Goal: Task Accomplishment & Management: Use online tool/utility

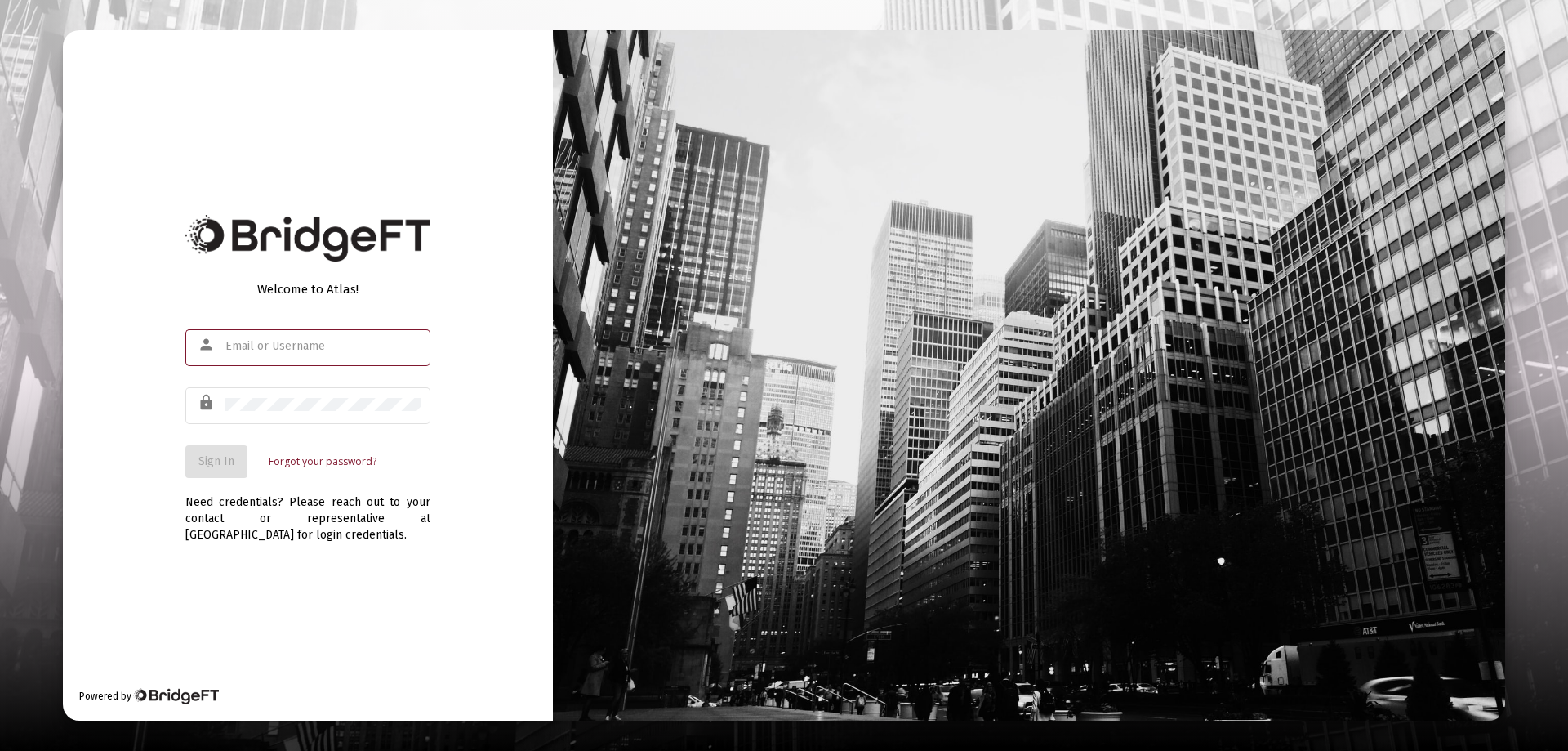
click at [250, 338] on div at bounding box center [323, 345] width 196 height 40
click at [270, 347] on input "text" at bounding box center [323, 346] width 196 height 13
type input "[PERSON_NAME][EMAIL_ADDRESS][DOMAIN_NAME]"
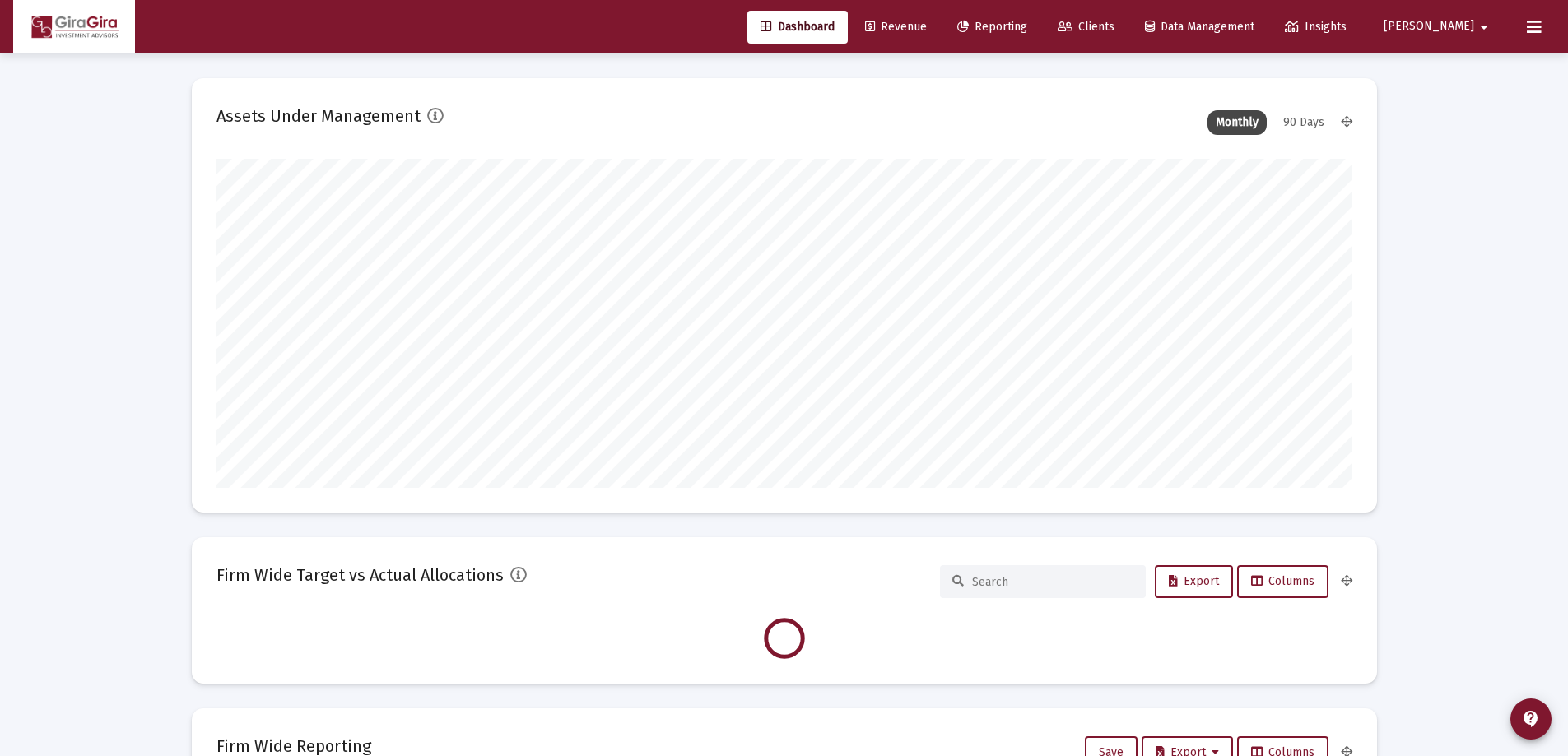
scroll to position [329, 611]
type input "[DATE]"
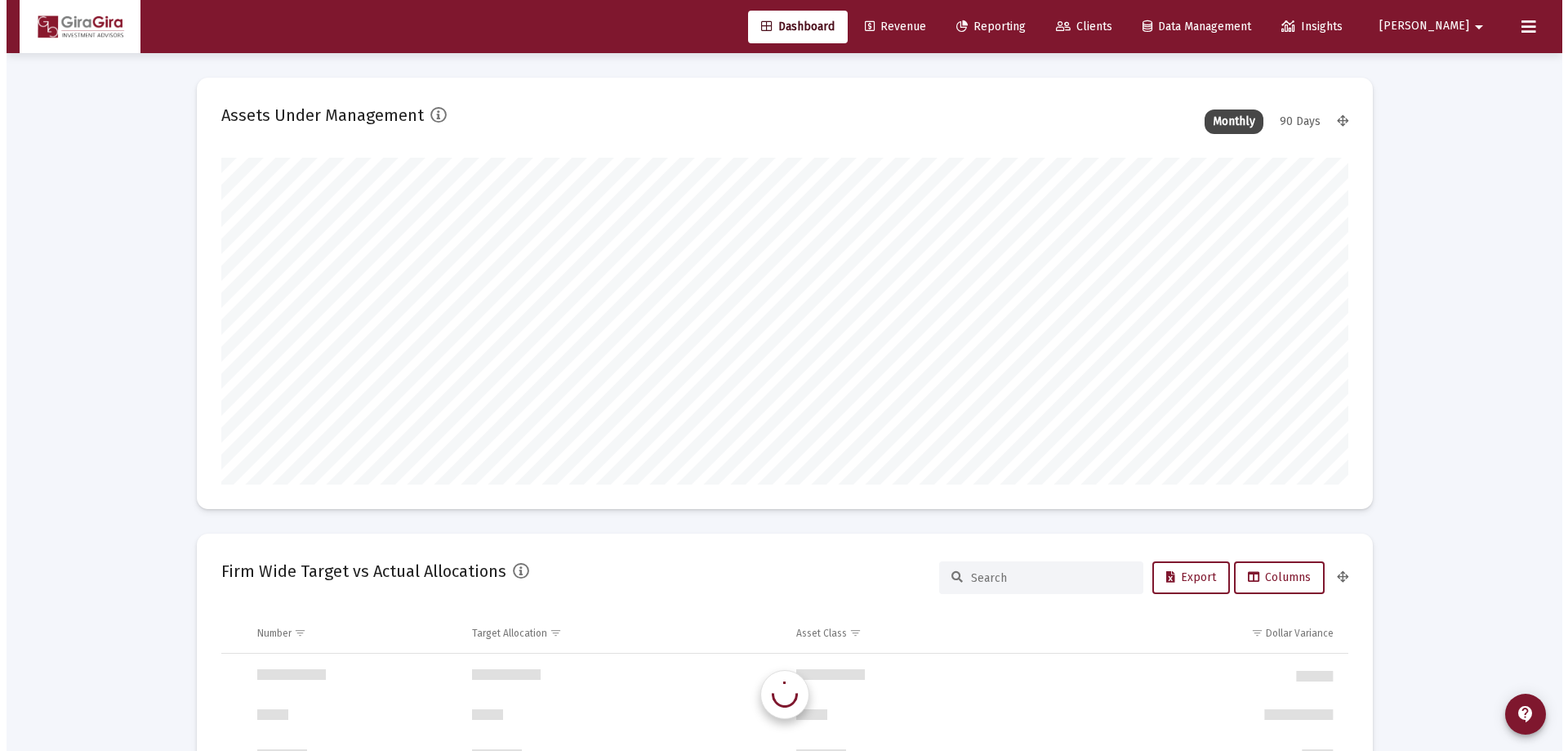
scroll to position [1569, 0]
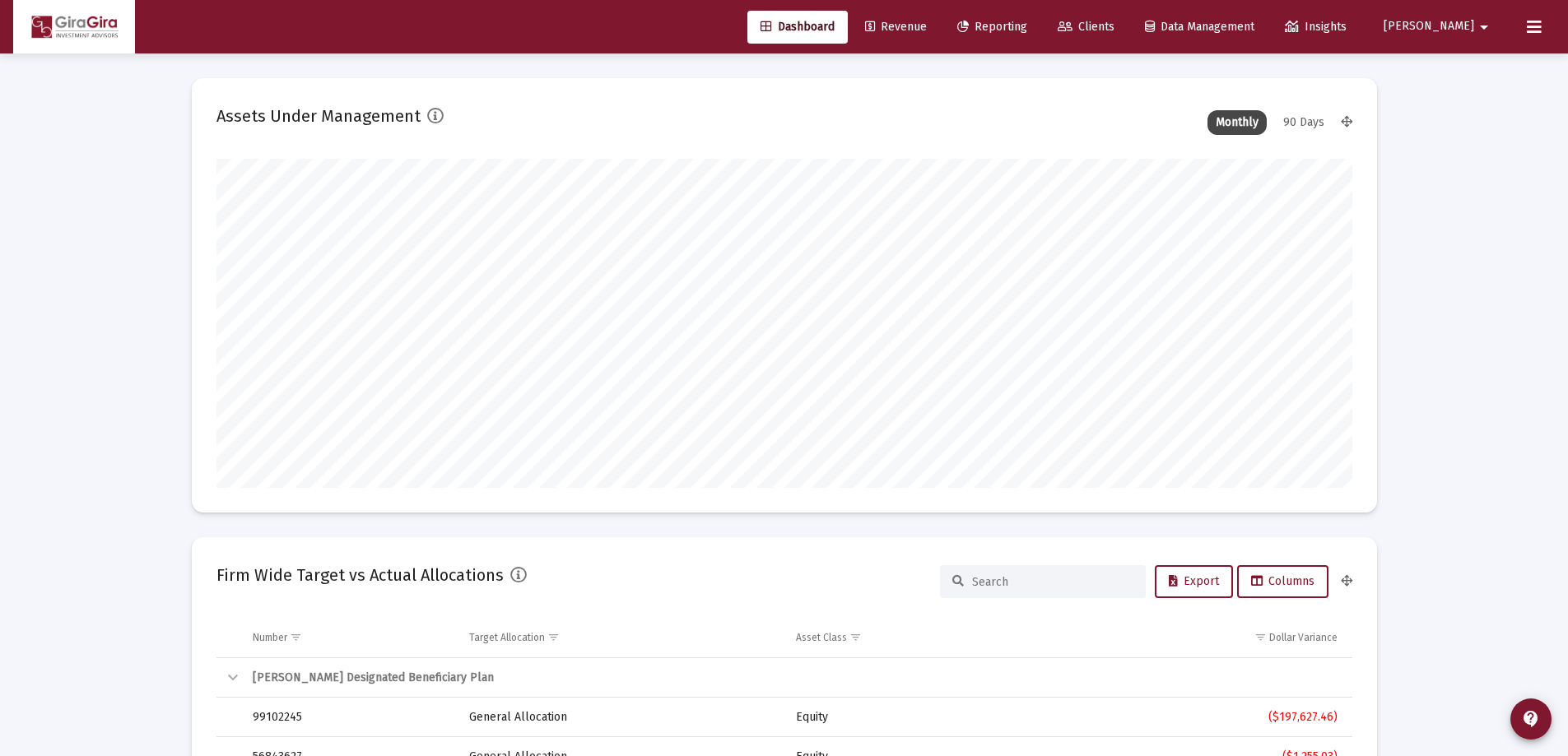
click at [1028, 24] on span "Reporting" at bounding box center [992, 26] width 70 height 14
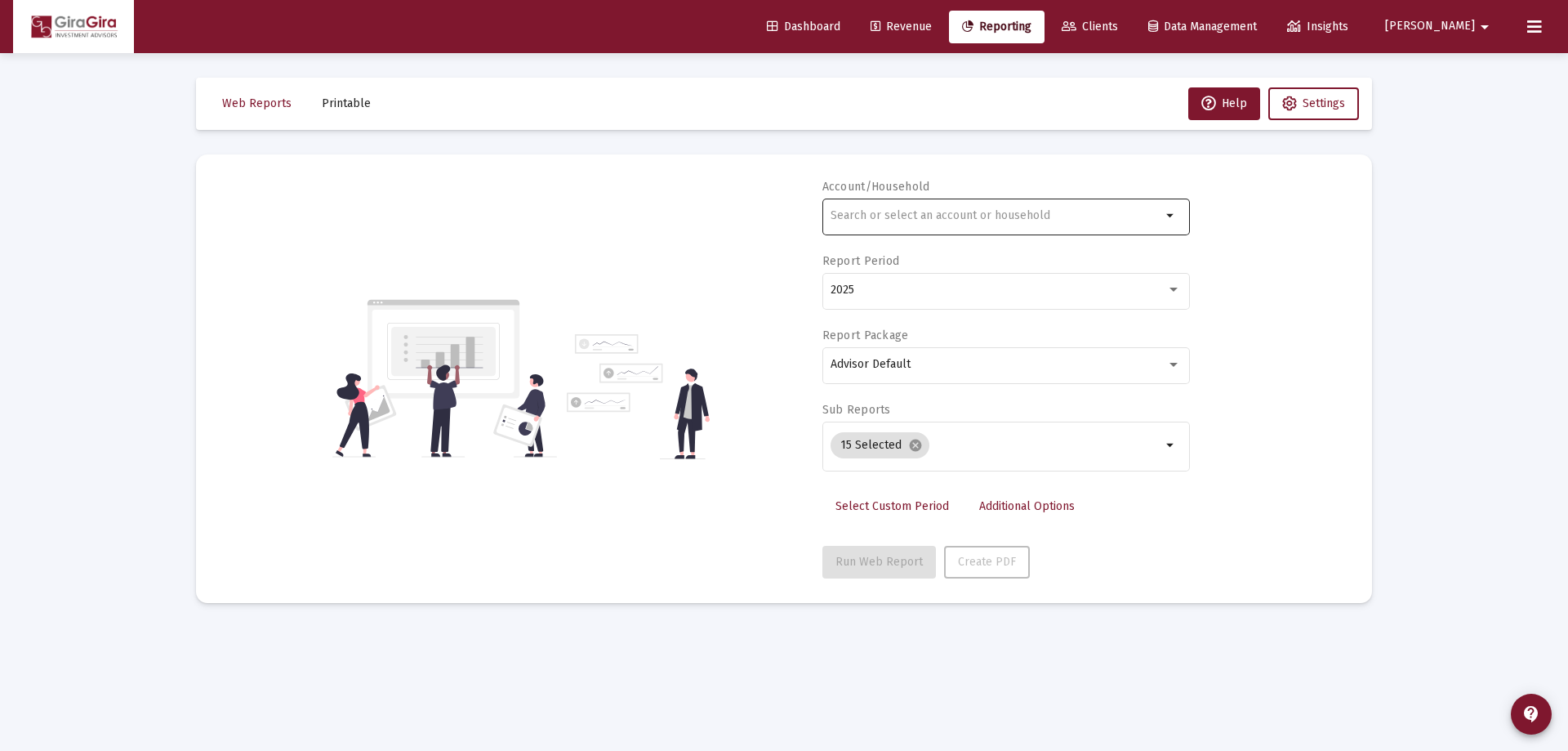
click at [850, 215] on input "text" at bounding box center [996, 215] width 331 height 13
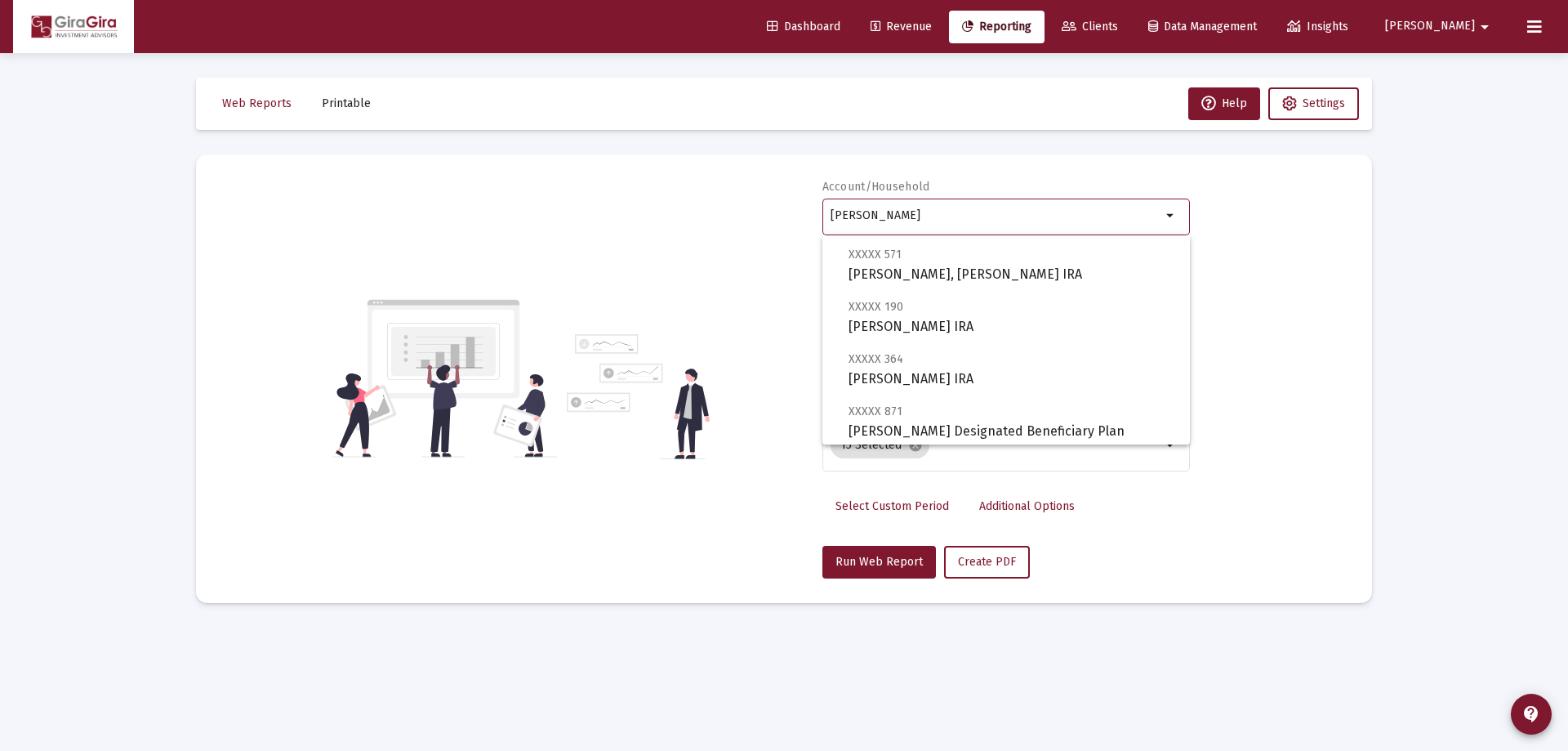
scroll to position [163, 0]
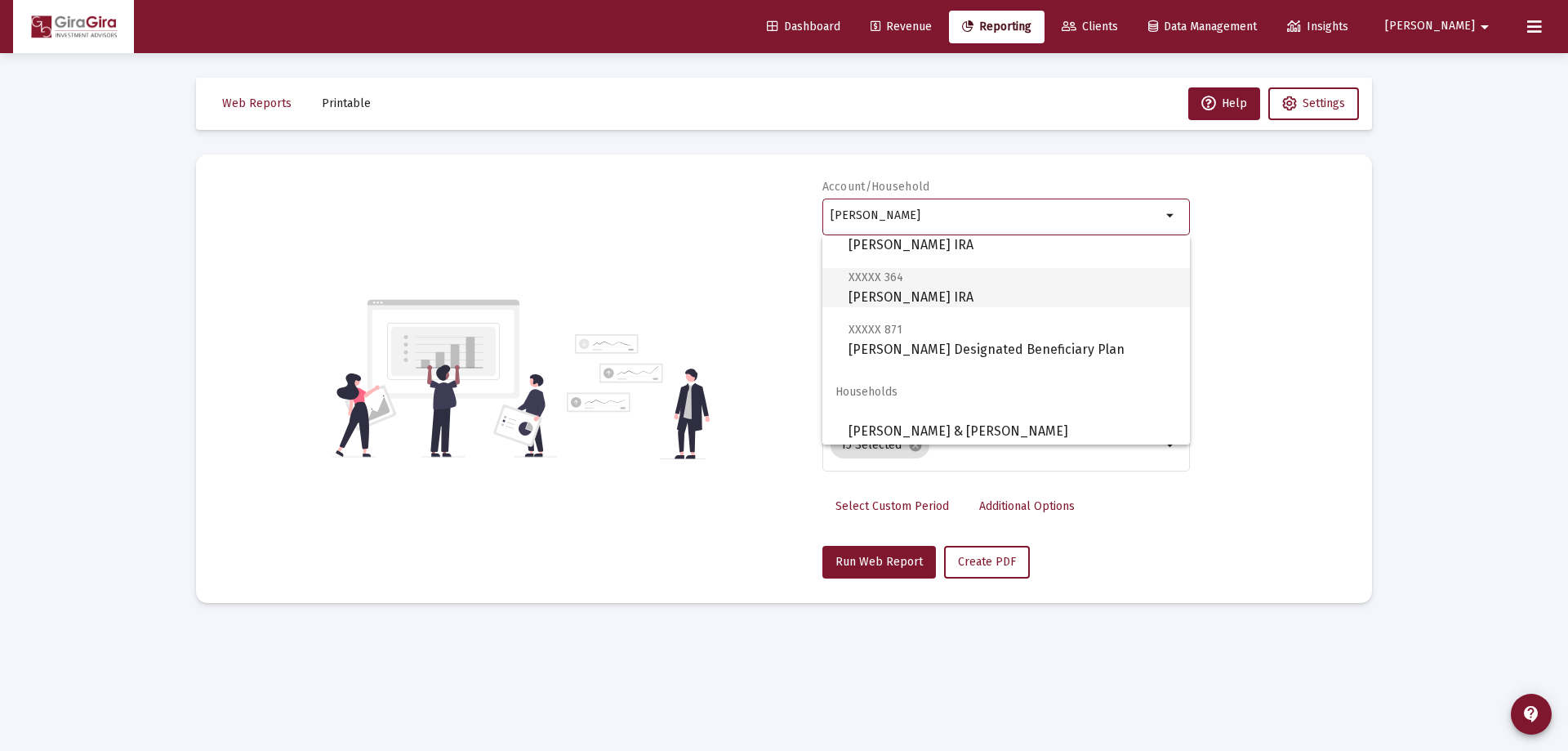
click at [885, 285] on span "XXXXX 364 [PERSON_NAME] IRA" at bounding box center [1013, 287] width 328 height 40
type input "[PERSON_NAME] IRA"
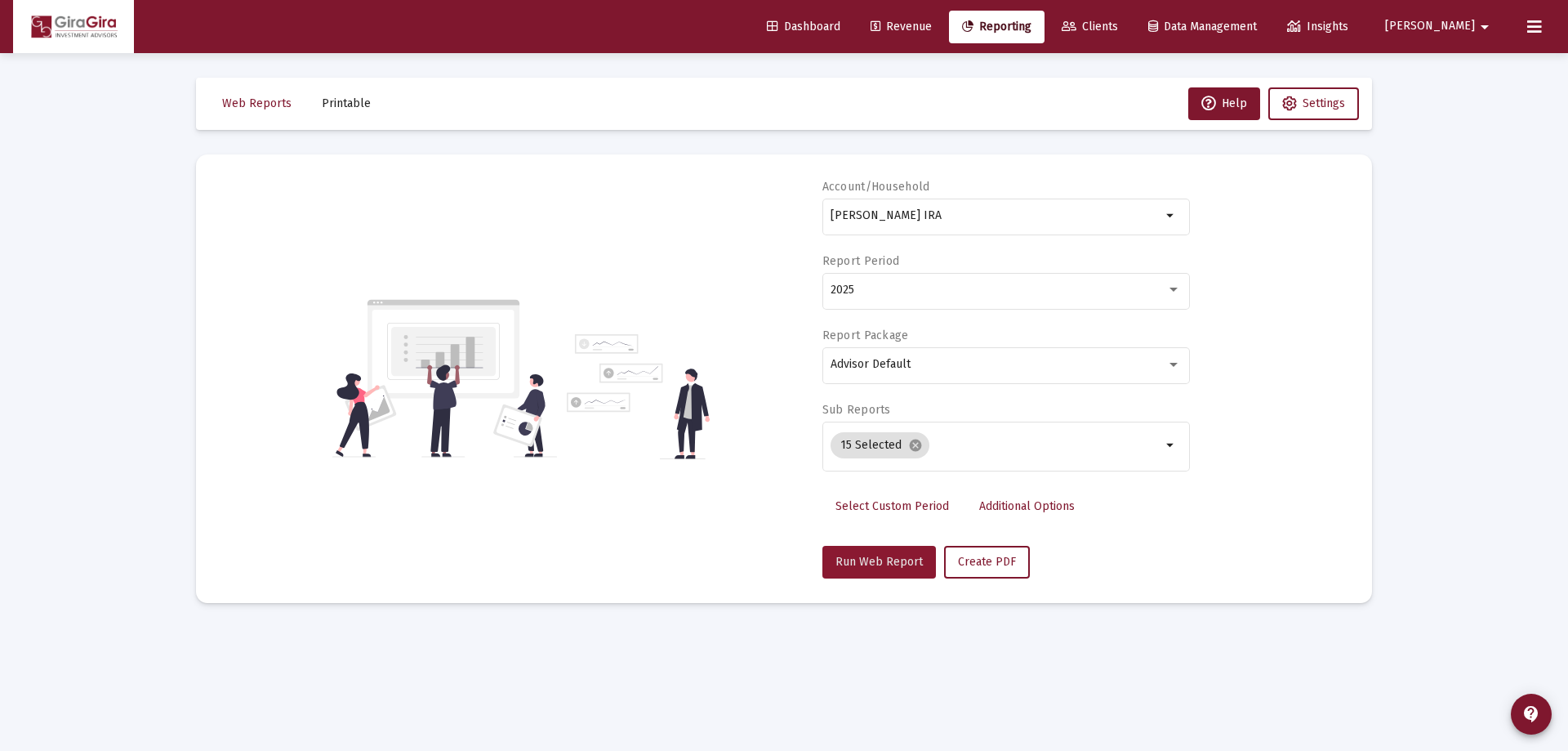
click at [884, 561] on span "Run Web Report" at bounding box center [880, 562] width 87 height 14
select select "View all"
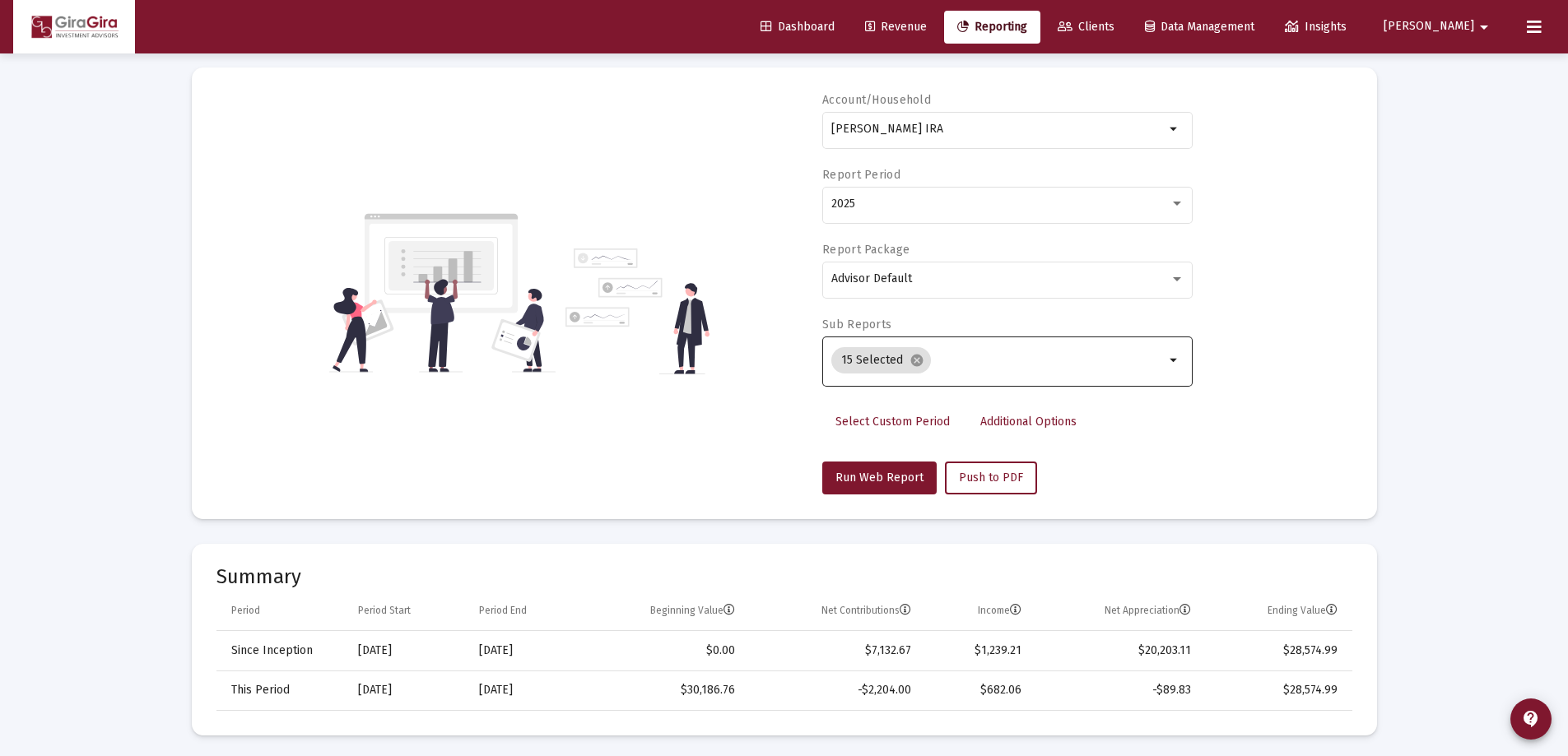
scroll to position [0, 0]
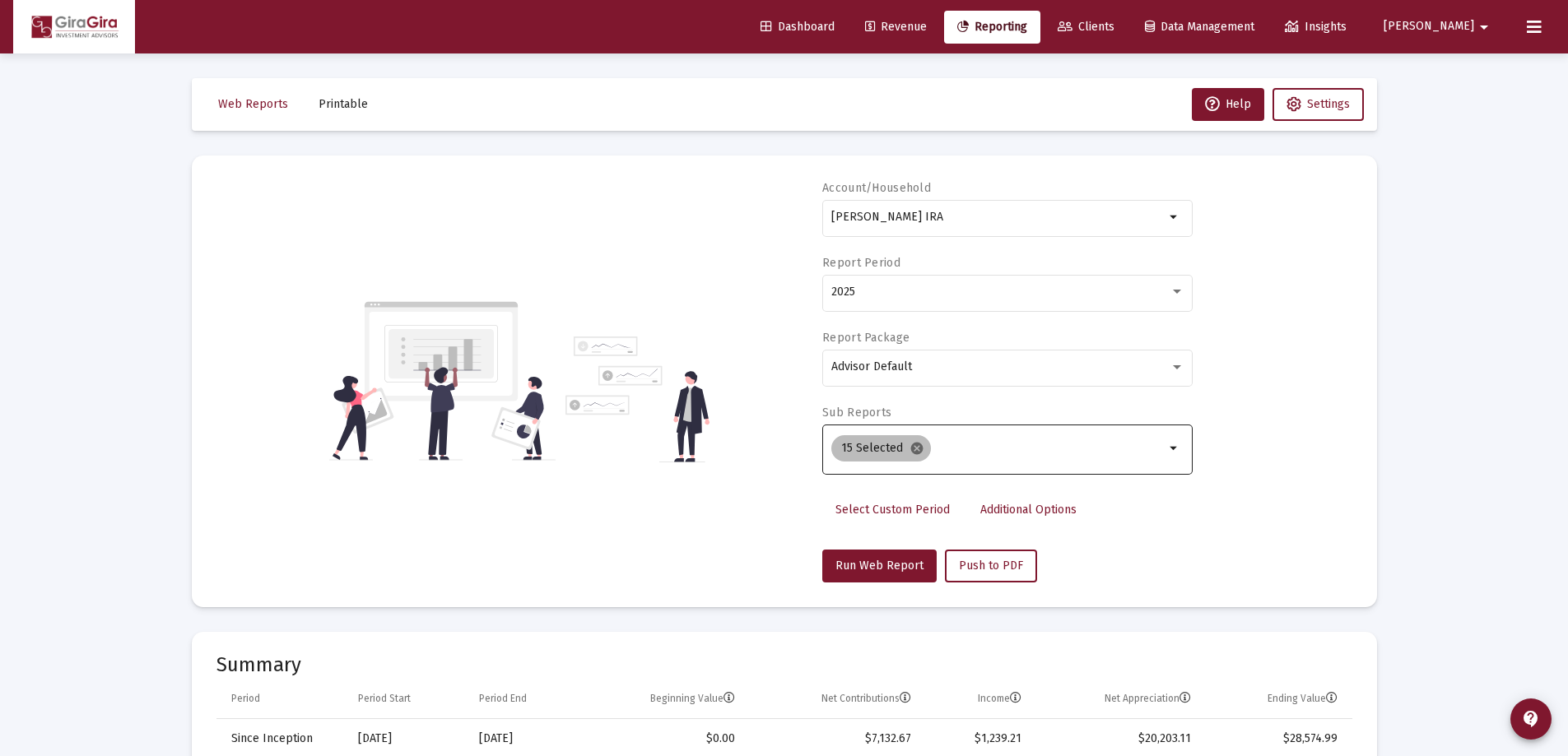
click at [913, 446] on mat-icon "cancel" at bounding box center [917, 449] width 15 height 15
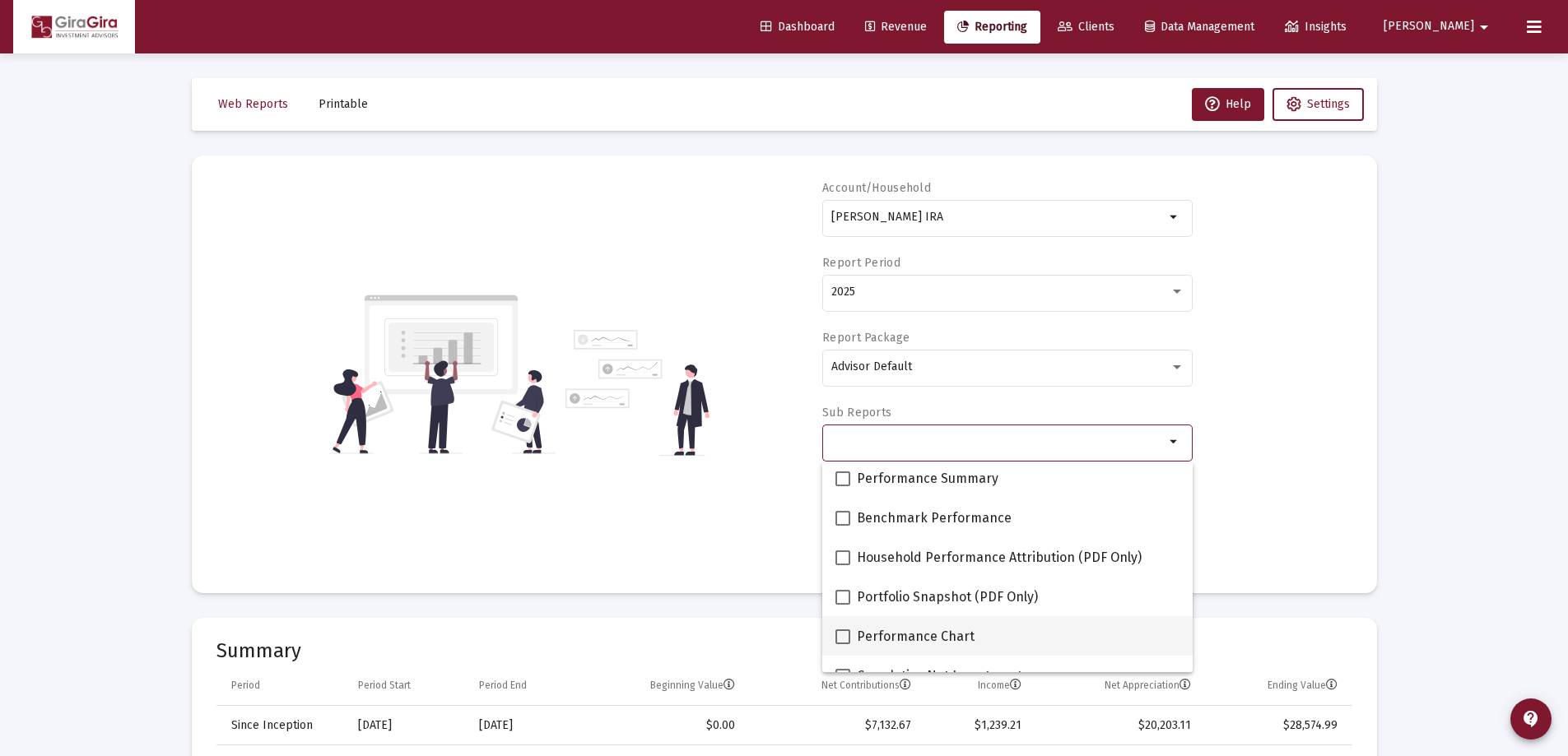
scroll to position [164, 0]
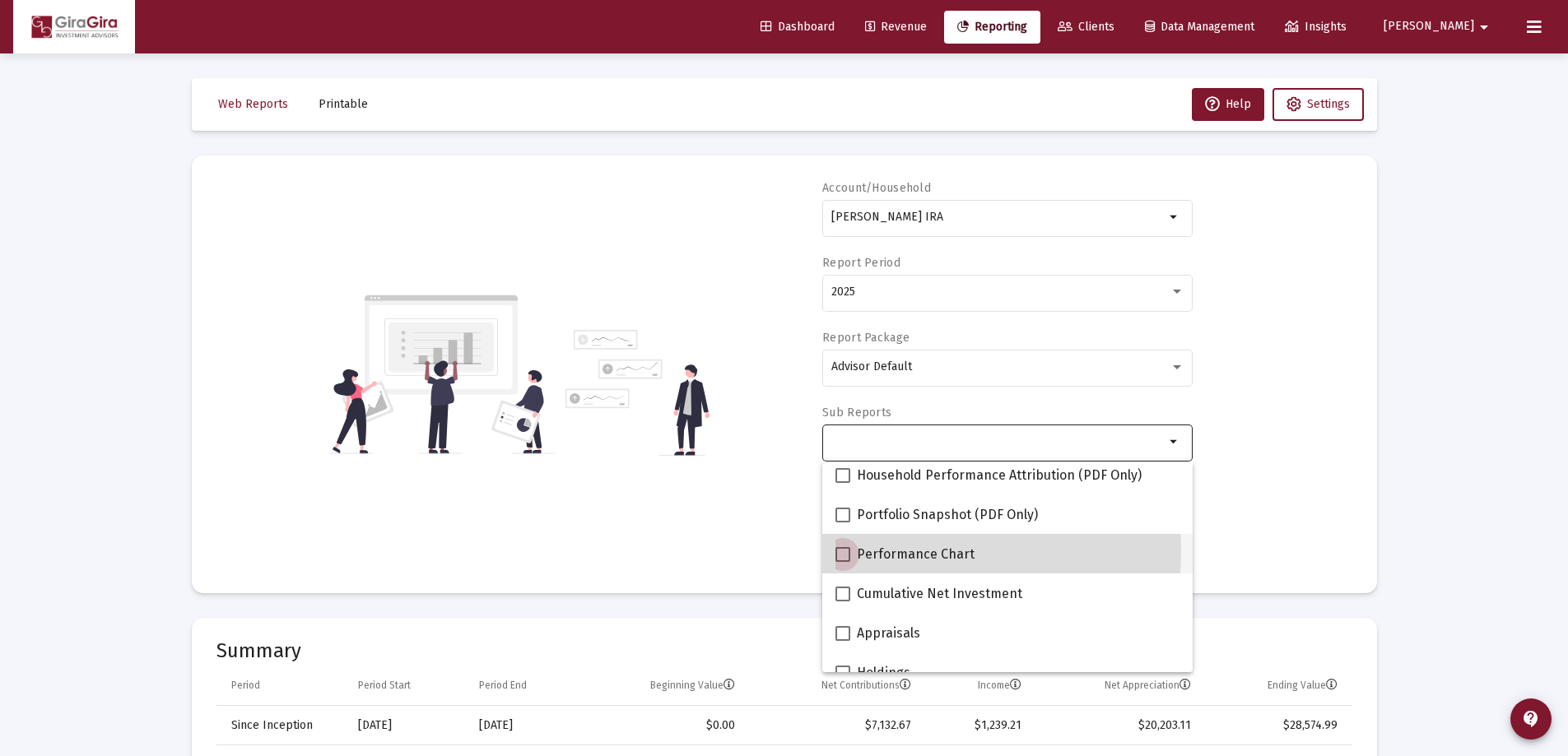
click at [845, 550] on span at bounding box center [843, 554] width 15 height 15
click at [843, 562] on input "Performance Chart" at bounding box center [842, 562] width 1 height 1
checkbox input "true"
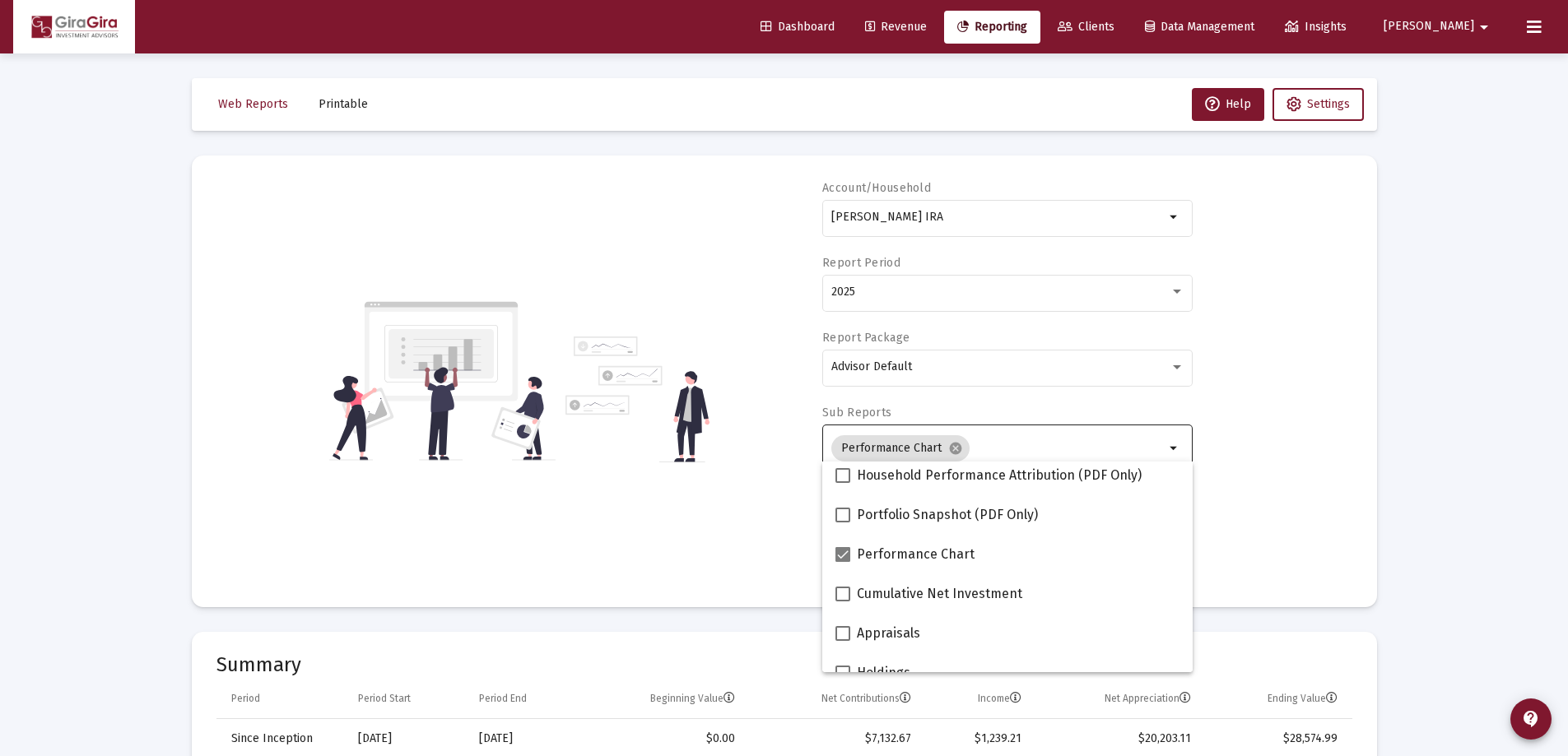
click at [1268, 488] on div "Account/Household [PERSON_NAME] IRA arrow_drop_down Report Period 2025 Report P…" at bounding box center [784, 381] width 1136 height 403
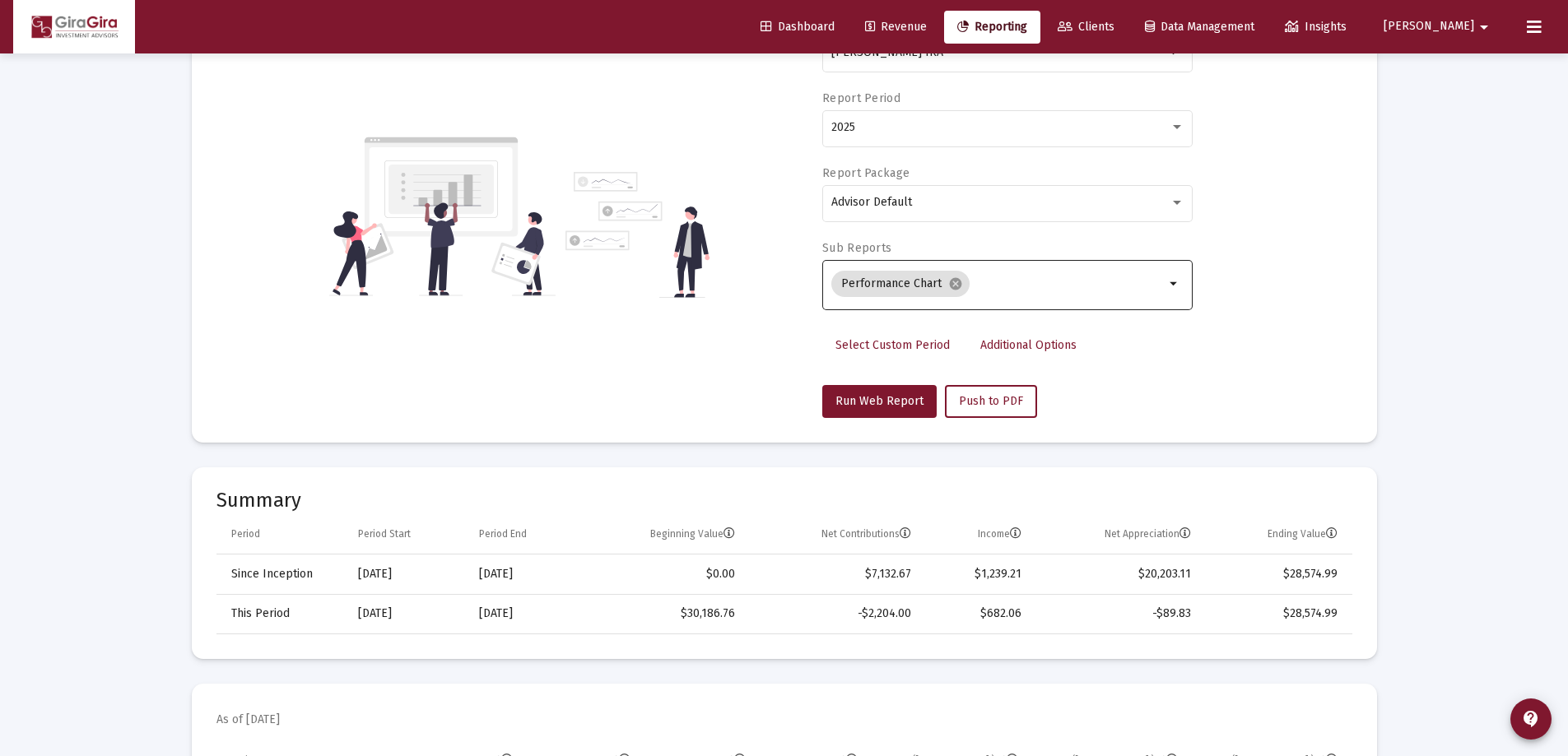
click at [1017, 344] on span "Additional Options" at bounding box center [1029, 345] width 96 height 14
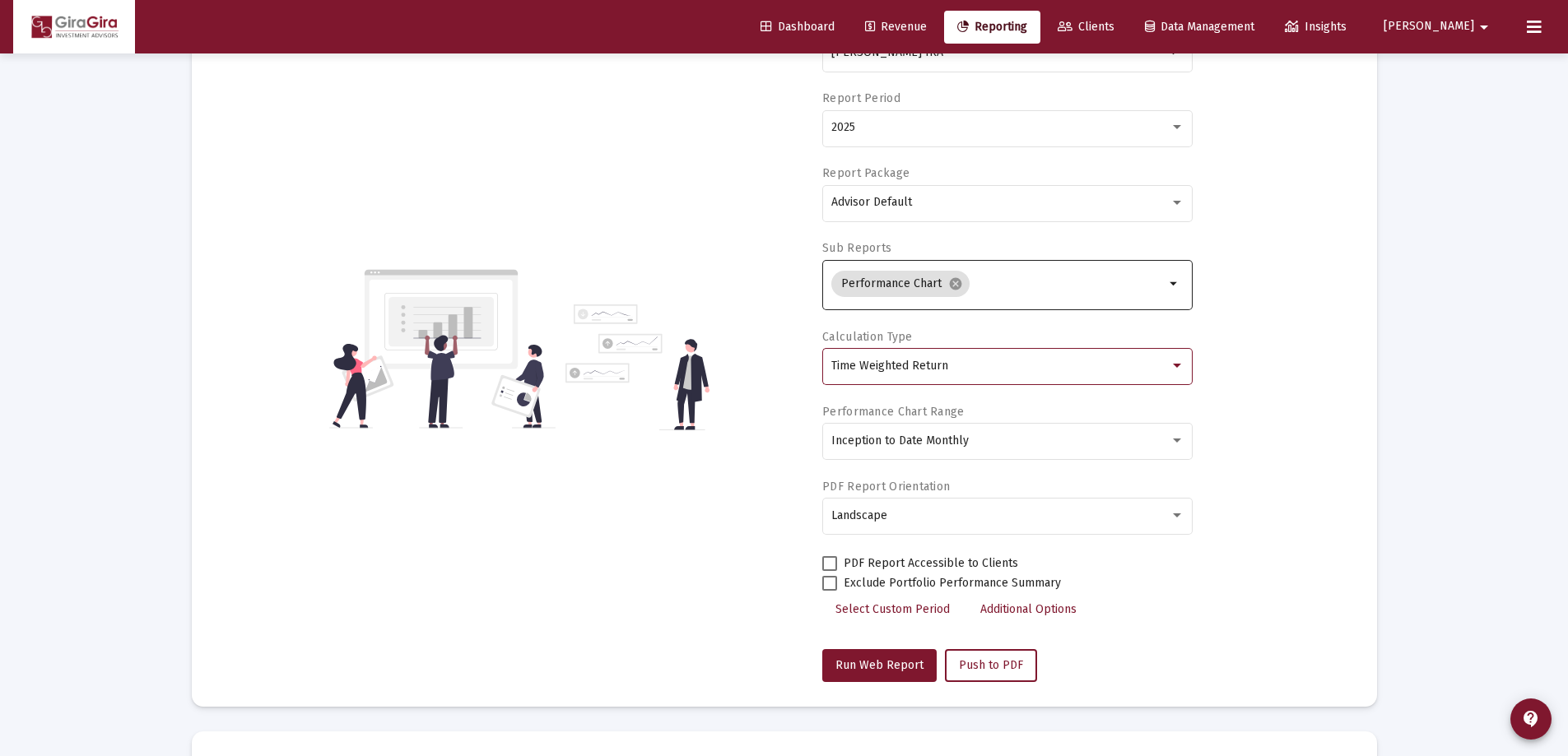
click at [942, 367] on span "Time Weighted Return" at bounding box center [889, 365] width 117 height 14
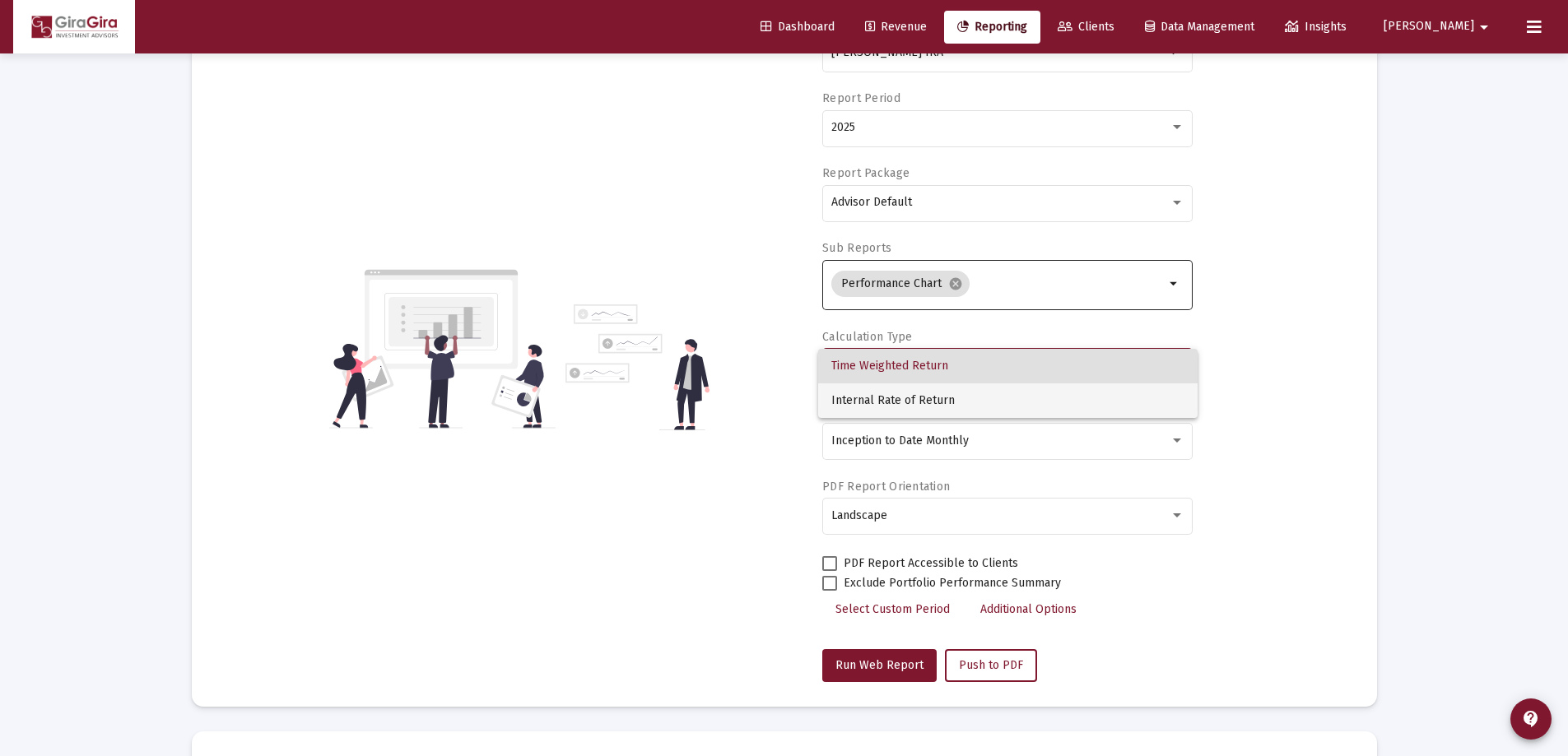
click at [927, 402] on span "Internal Rate of Return" at bounding box center [1008, 400] width 353 height 35
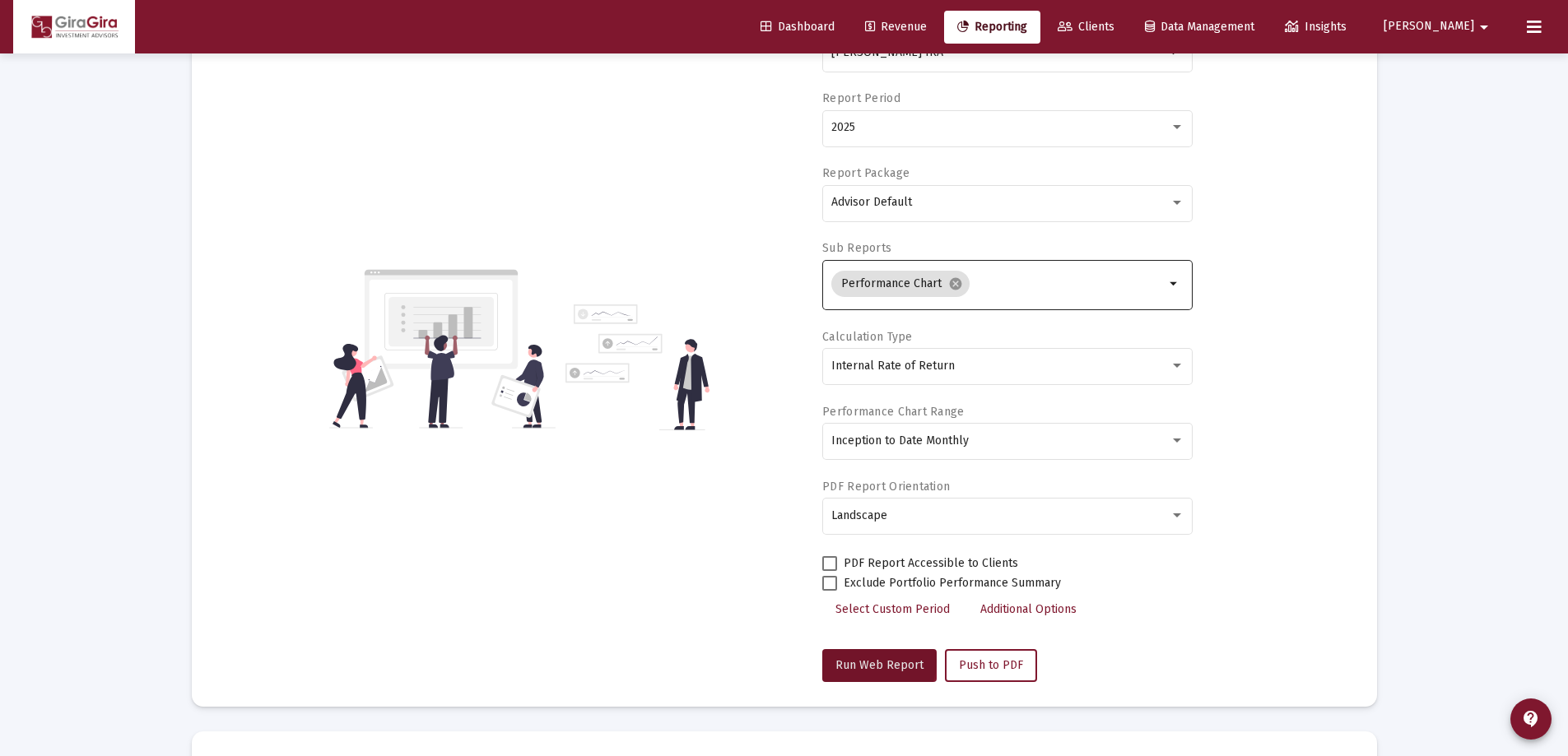
drag, startPoint x: 873, startPoint y: 659, endPoint x: 912, endPoint y: 646, distance: 41.1
click at [873, 658] on span "Run Web Report" at bounding box center [880, 664] width 88 height 14
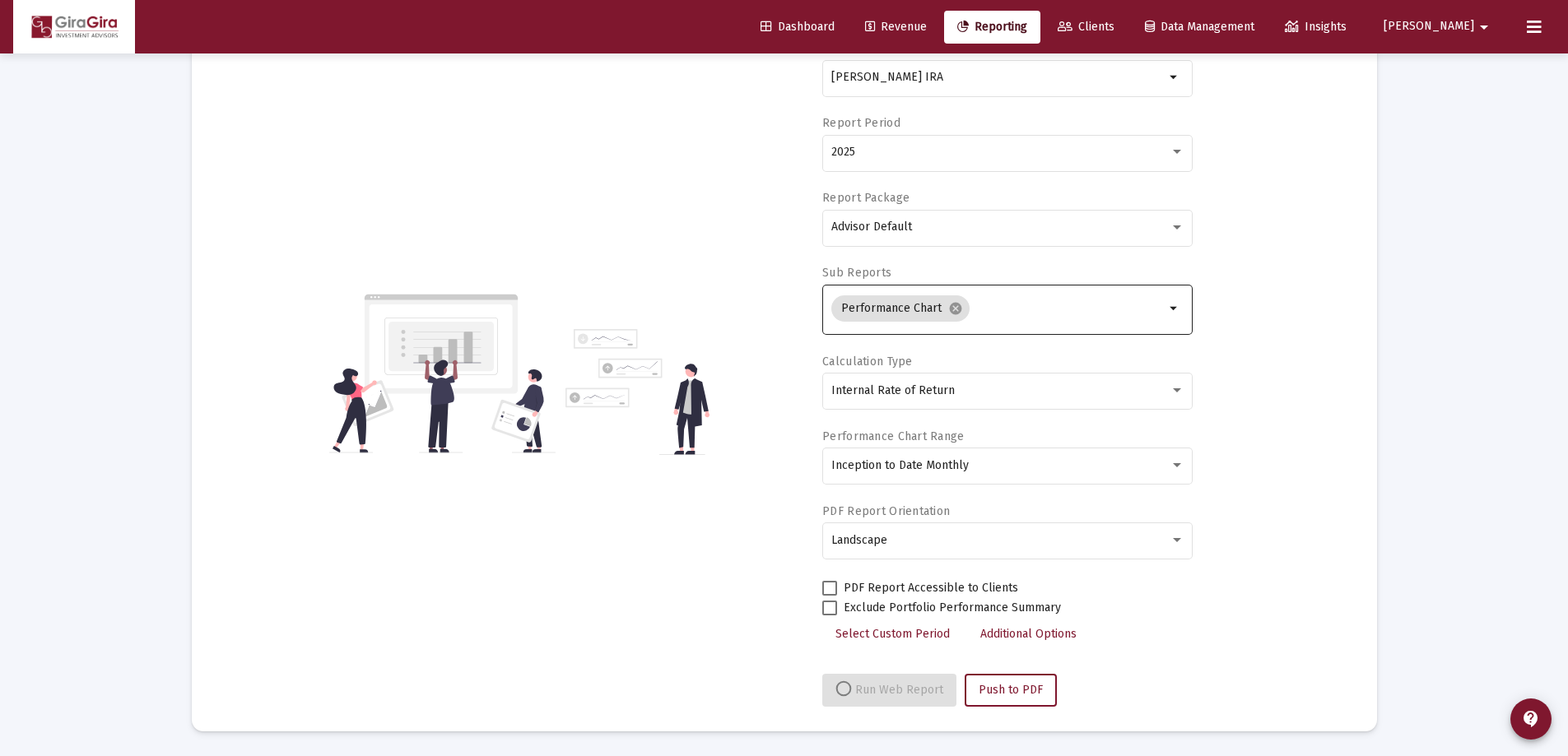
select select "View all"
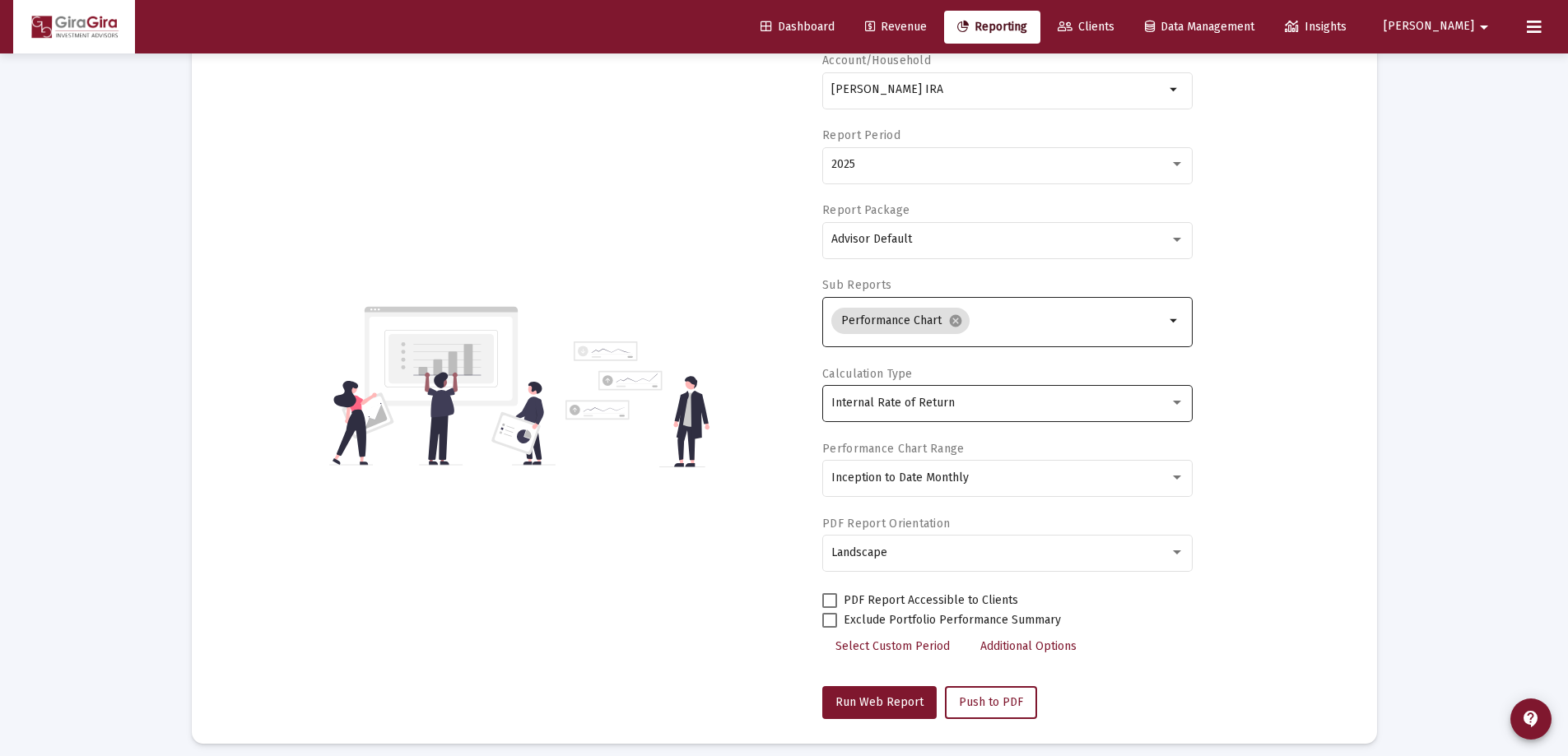
scroll to position [0, 0]
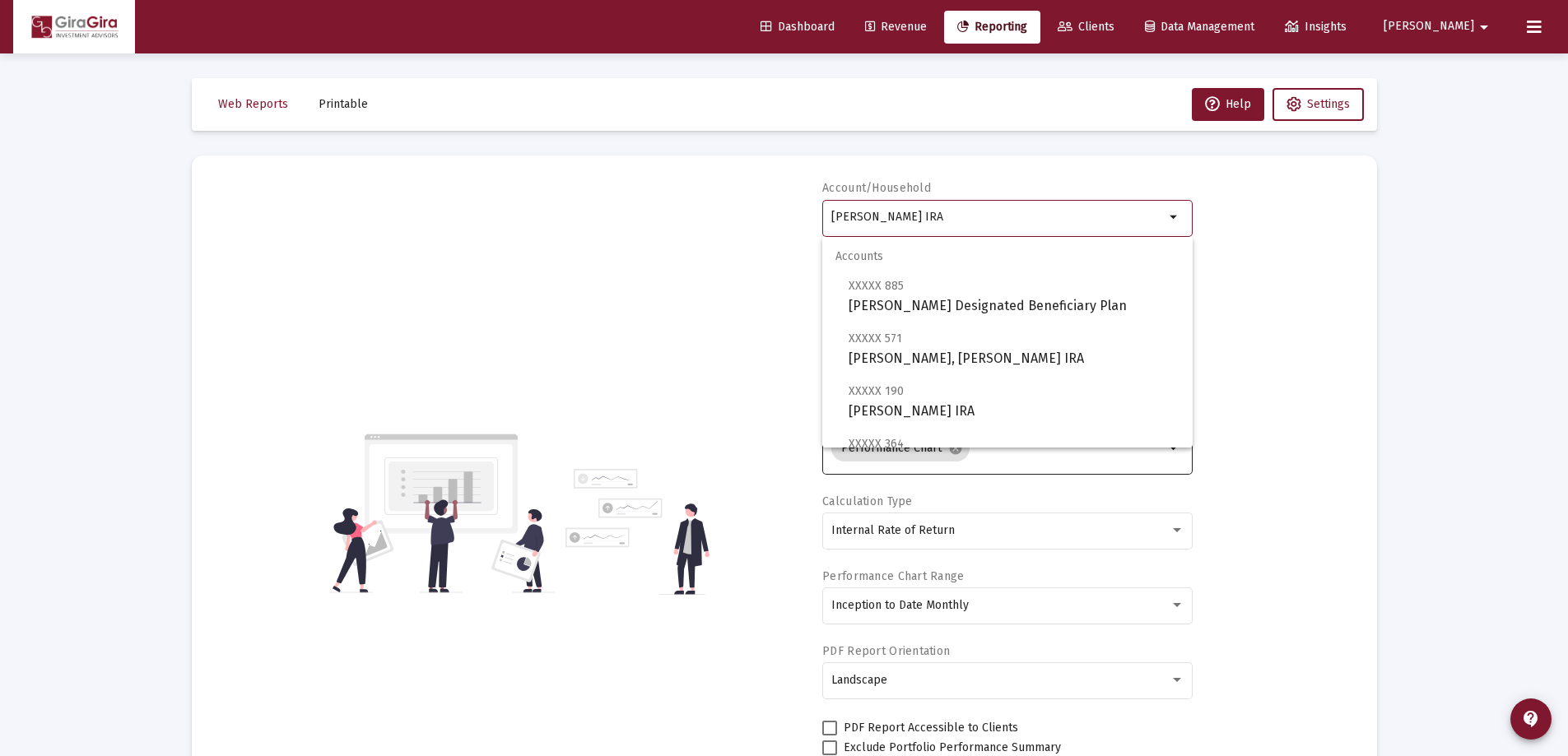
click at [844, 210] on input "[PERSON_NAME] IRA" at bounding box center [998, 217] width 334 height 13
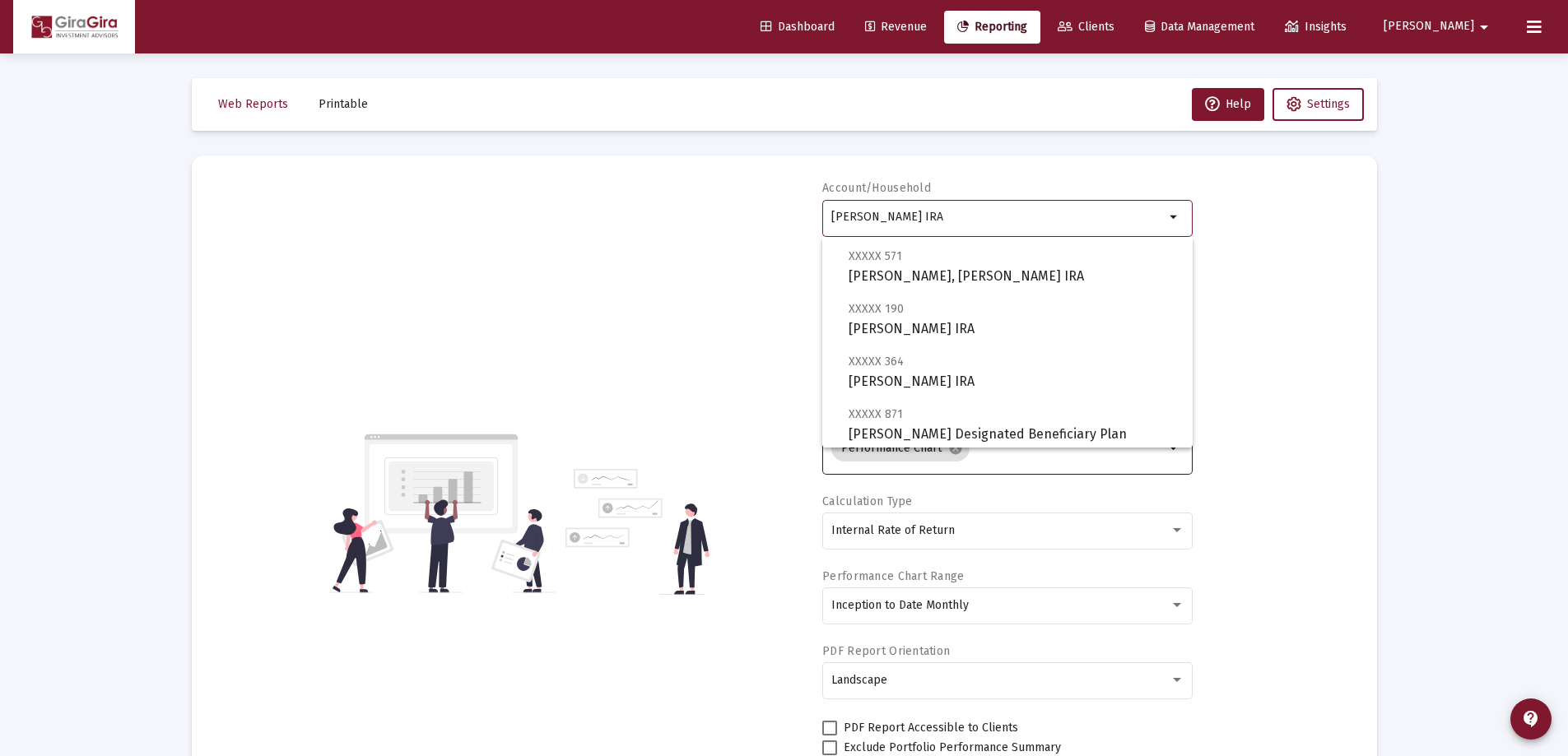
scroll to position [164, 0]
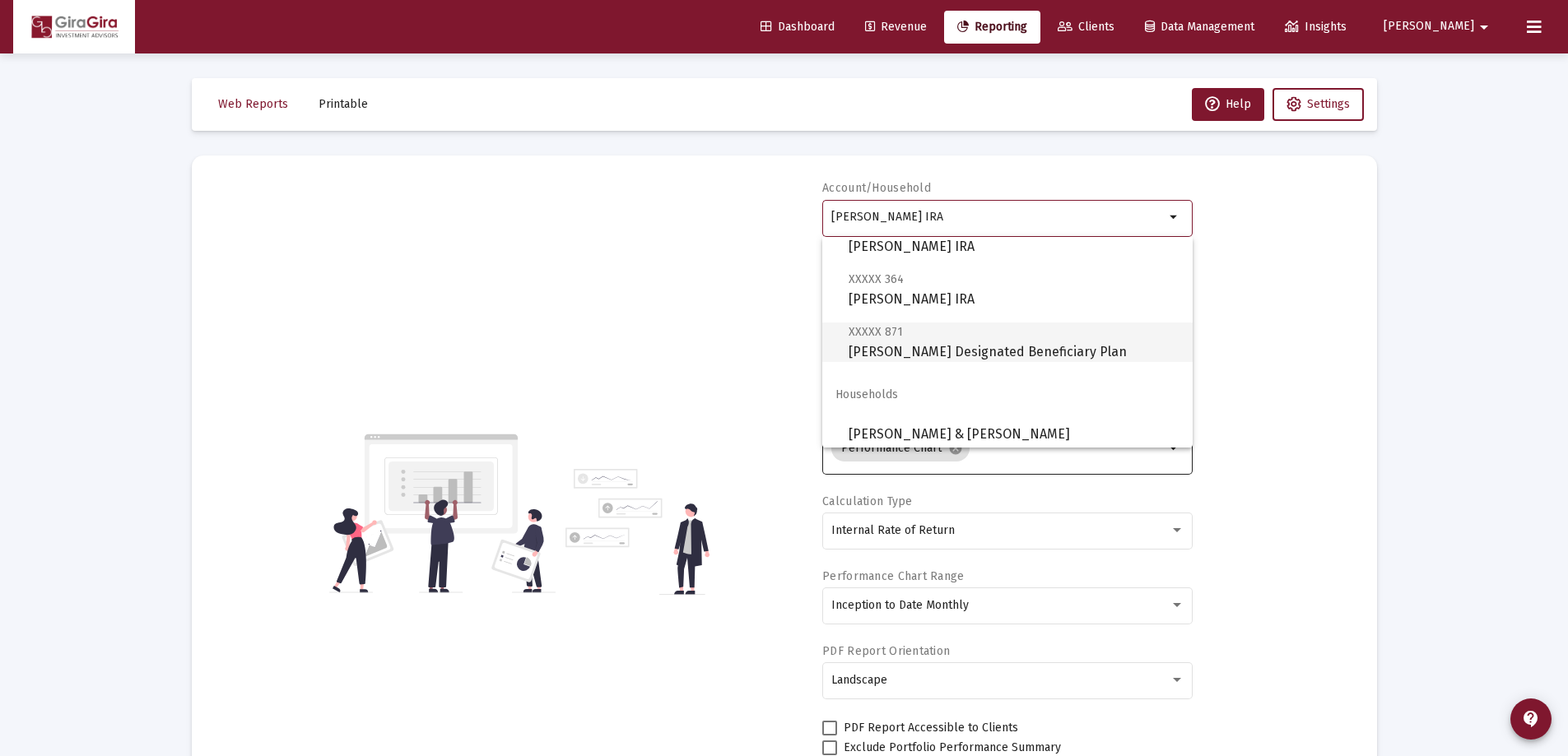
click at [988, 343] on span "XXXXX 871 [PERSON_NAME] Designated Beneficiary Plan" at bounding box center [1014, 341] width 331 height 40
type input "[PERSON_NAME] Designated Beneficiary Plan"
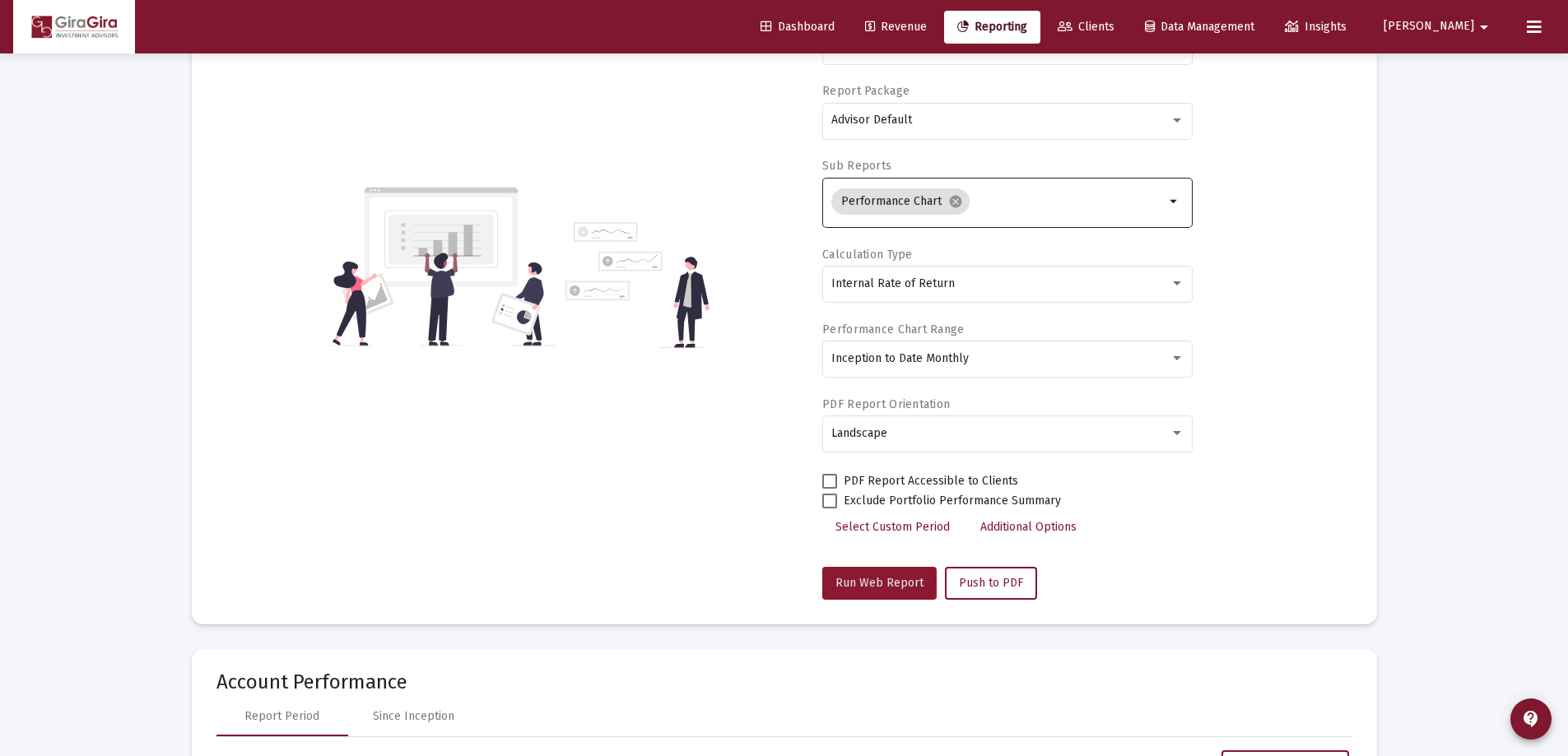
click at [865, 581] on span "Run Web Report" at bounding box center [880, 582] width 88 height 14
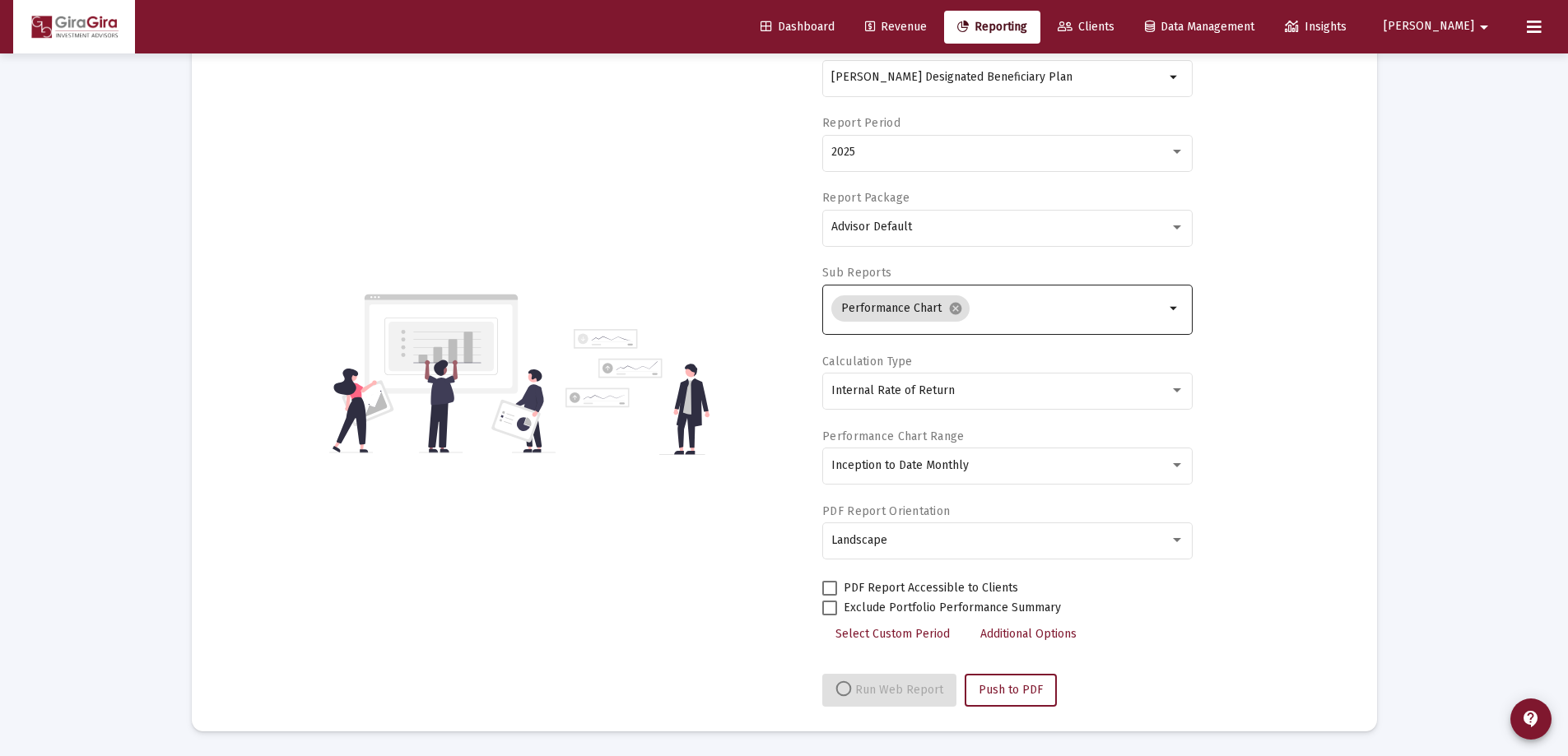
scroll to position [247, 0]
select select "View all"
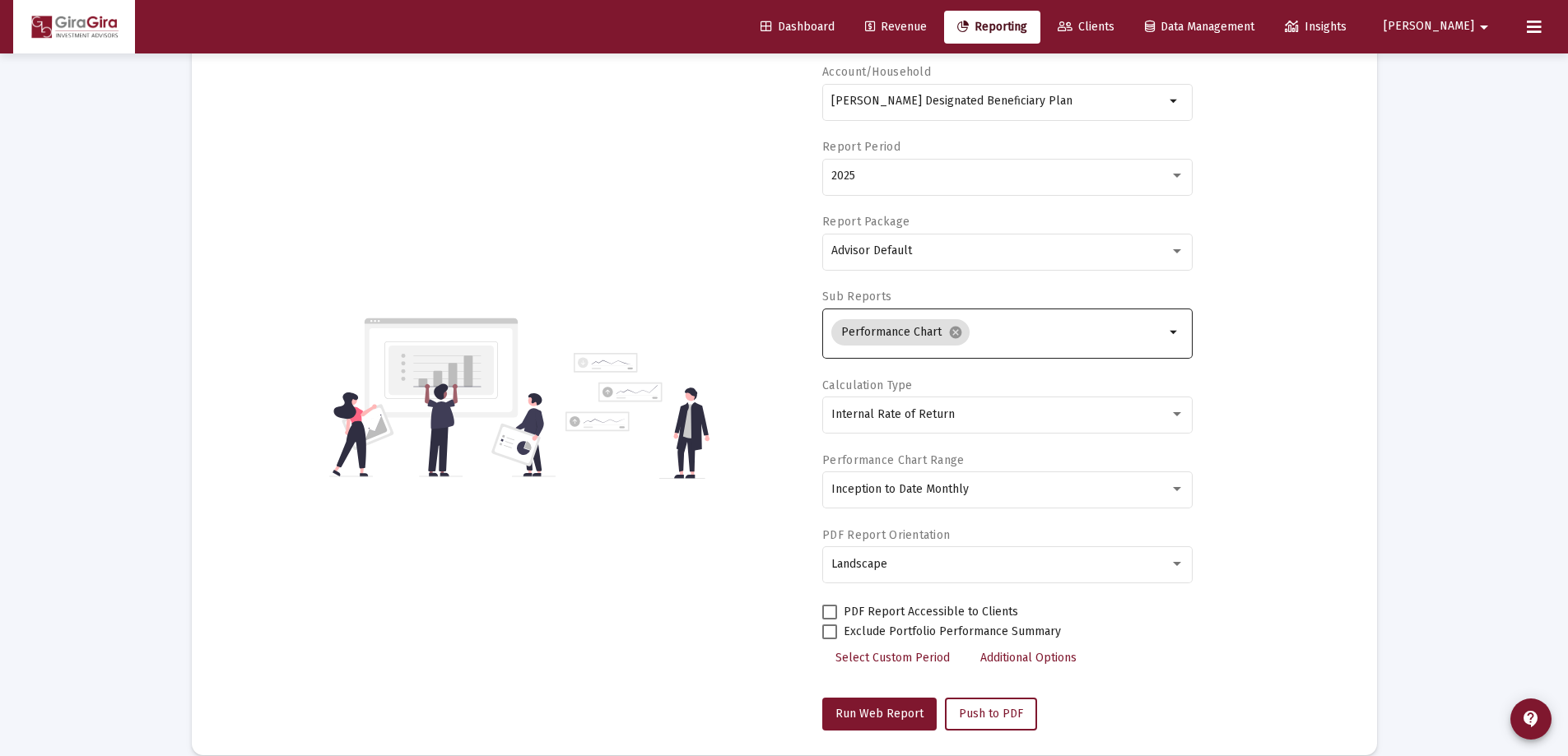
scroll to position [0, 0]
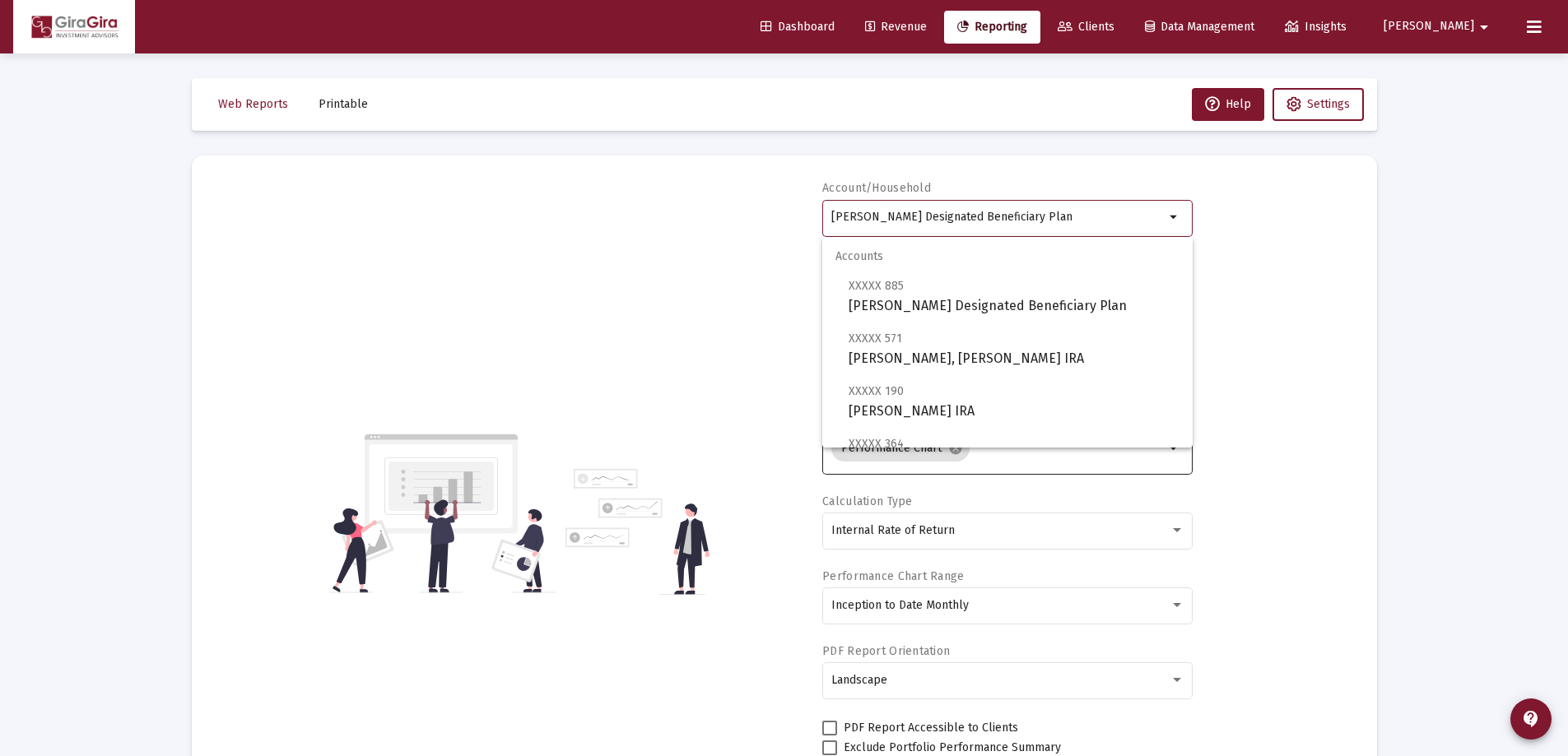
click at [840, 210] on input "[PERSON_NAME] Designated Beneficiary Plan" at bounding box center [998, 217] width 334 height 13
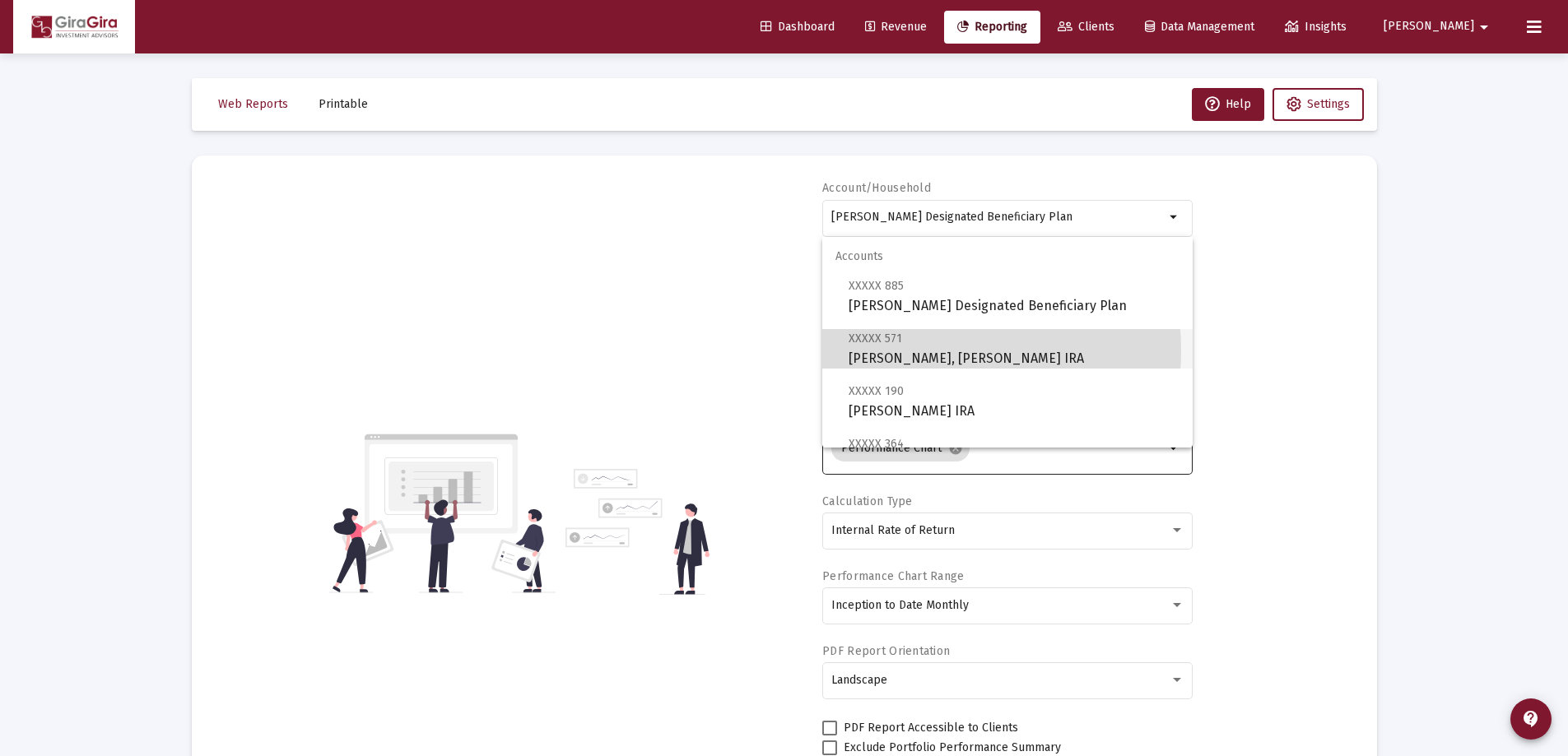
click at [908, 350] on span "XXXXX 571 [PERSON_NAME], [PERSON_NAME] IRA" at bounding box center [1014, 348] width 331 height 40
type input "[PERSON_NAME], [PERSON_NAME] IRA"
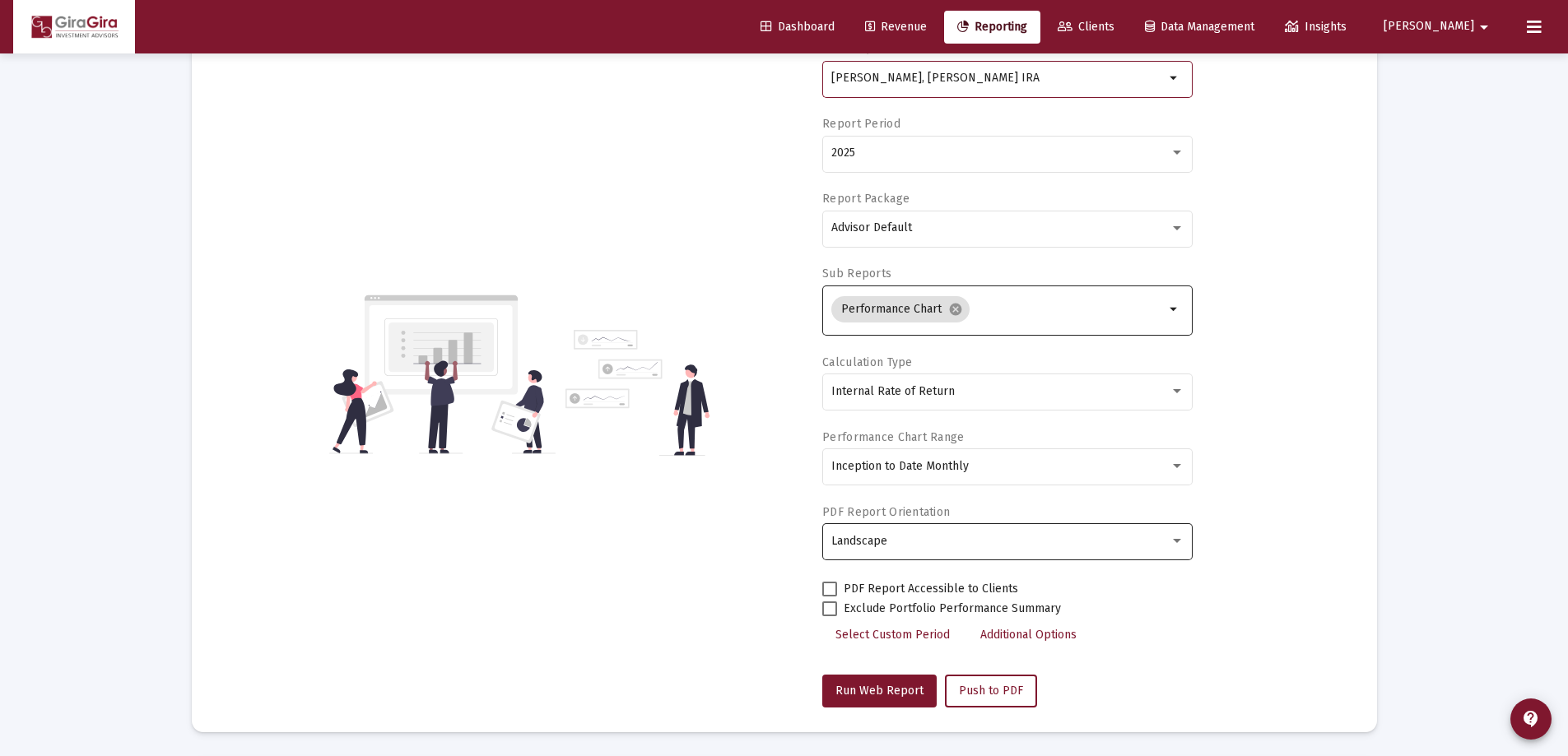
scroll to position [247, 0]
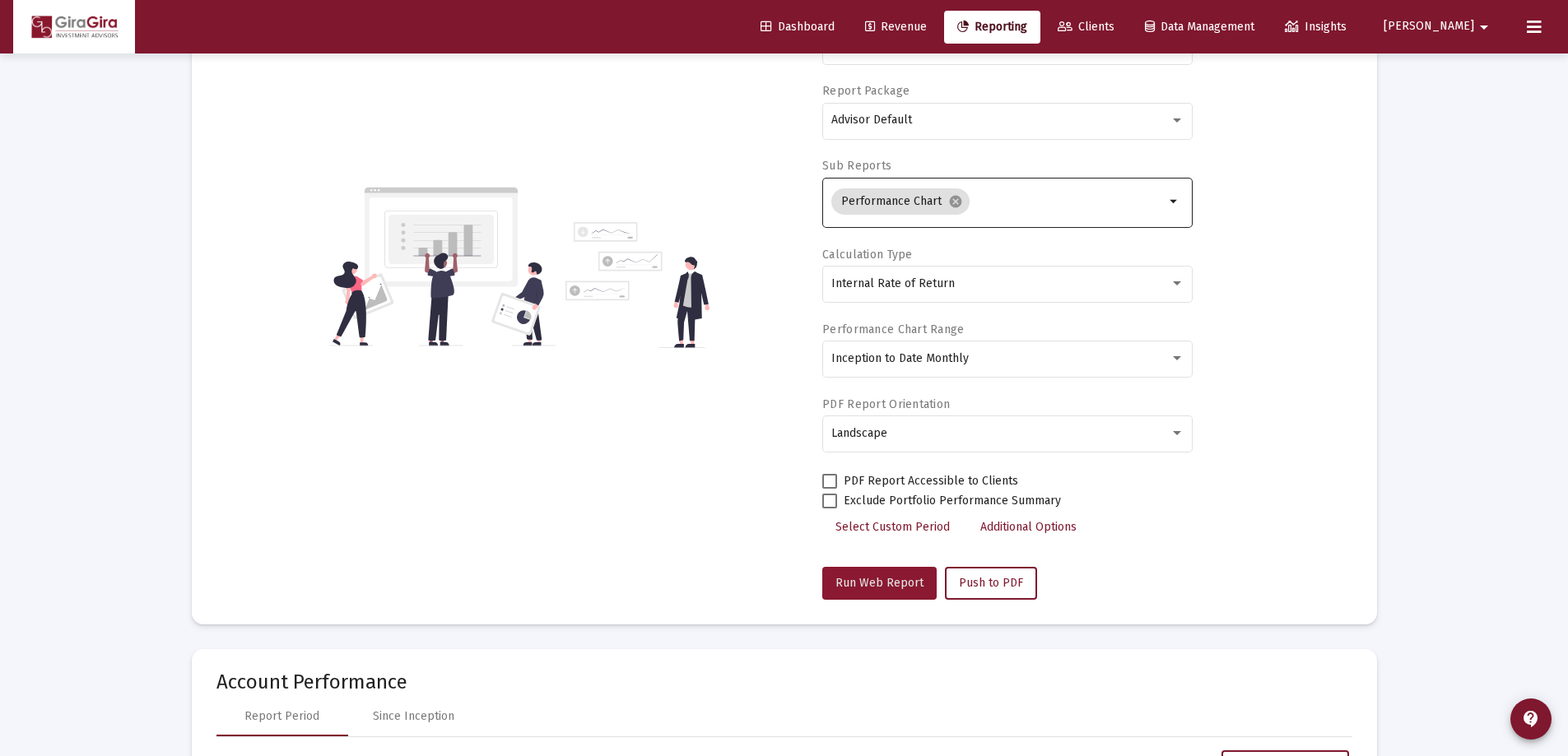
click at [896, 578] on span "Run Web Report" at bounding box center [880, 582] width 88 height 14
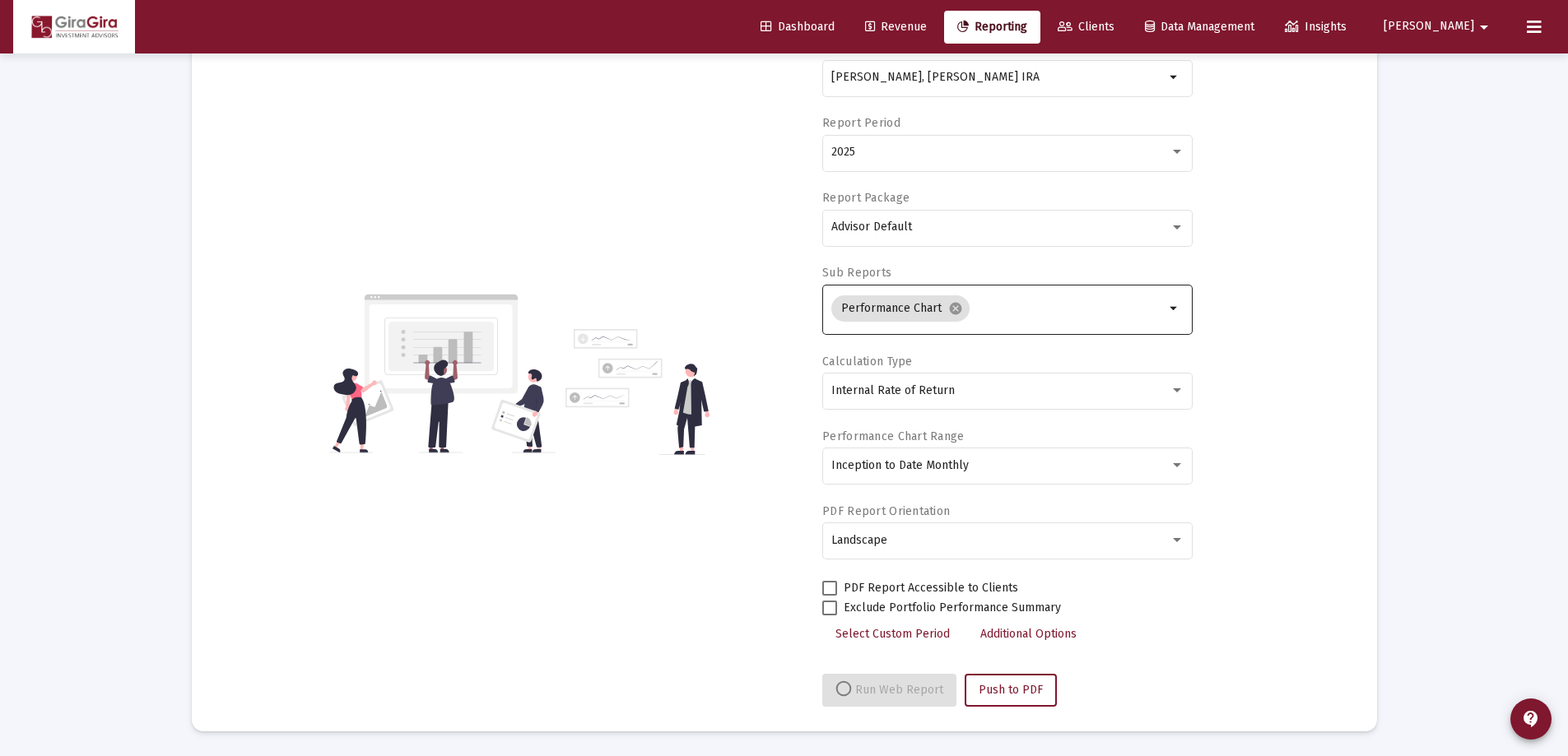
select select "View all"
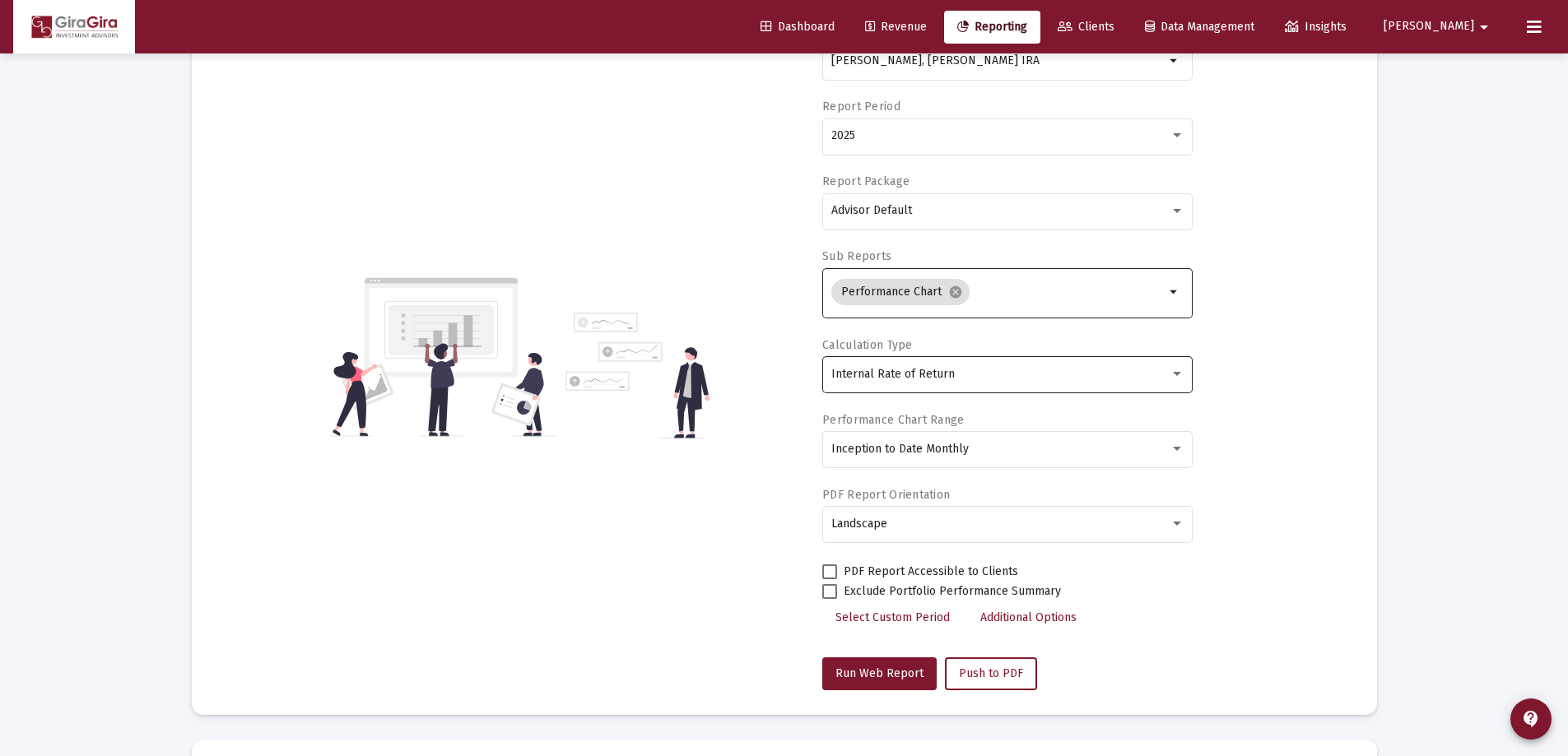
scroll to position [0, 0]
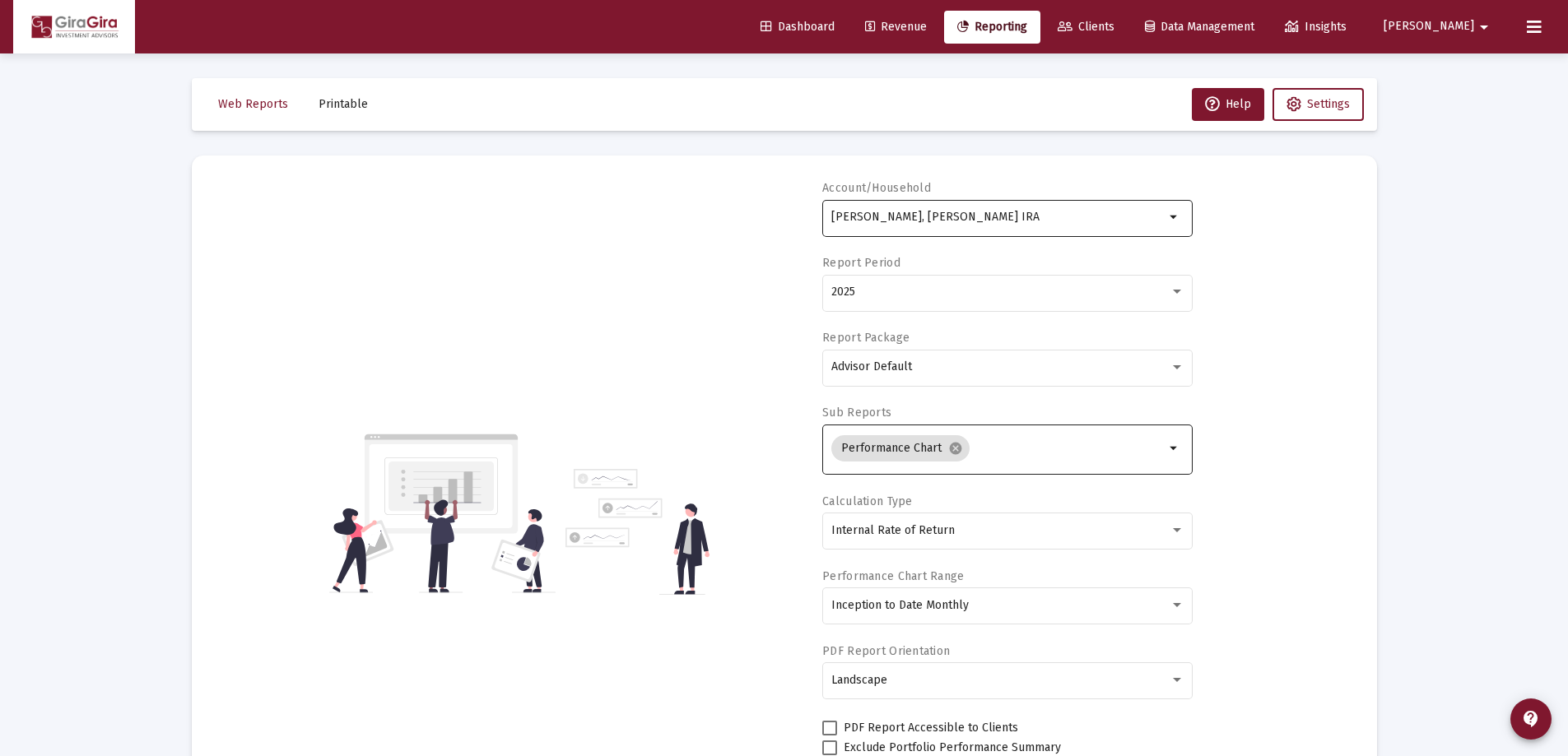
click at [902, 214] on input "[PERSON_NAME], [PERSON_NAME] IRA" at bounding box center [998, 217] width 334 height 13
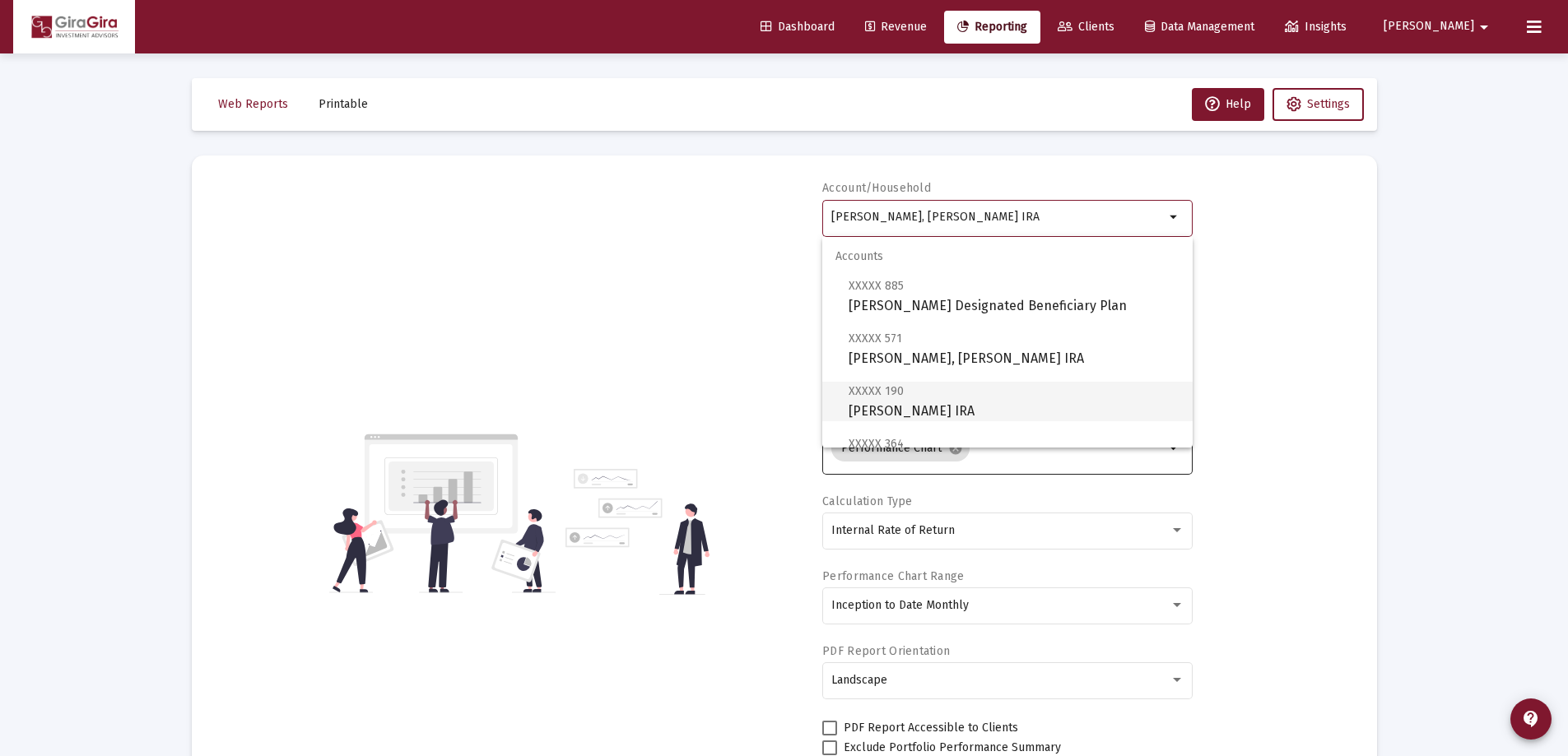
click at [945, 406] on span "XXXXX 190 [PERSON_NAME] IRA" at bounding box center [1014, 401] width 331 height 40
type input "[PERSON_NAME] IRA"
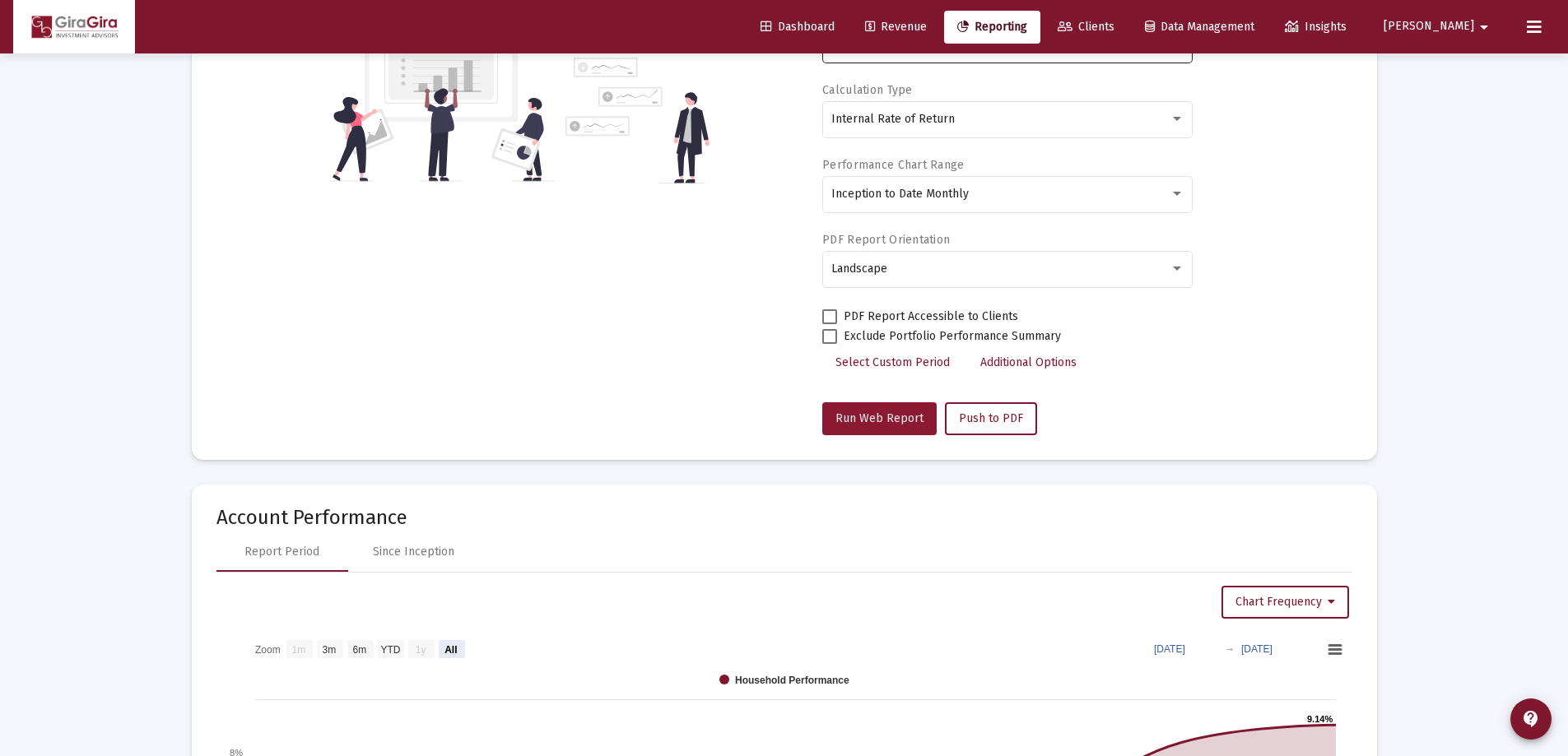
click at [916, 417] on span "Run Web Report" at bounding box center [880, 418] width 88 height 14
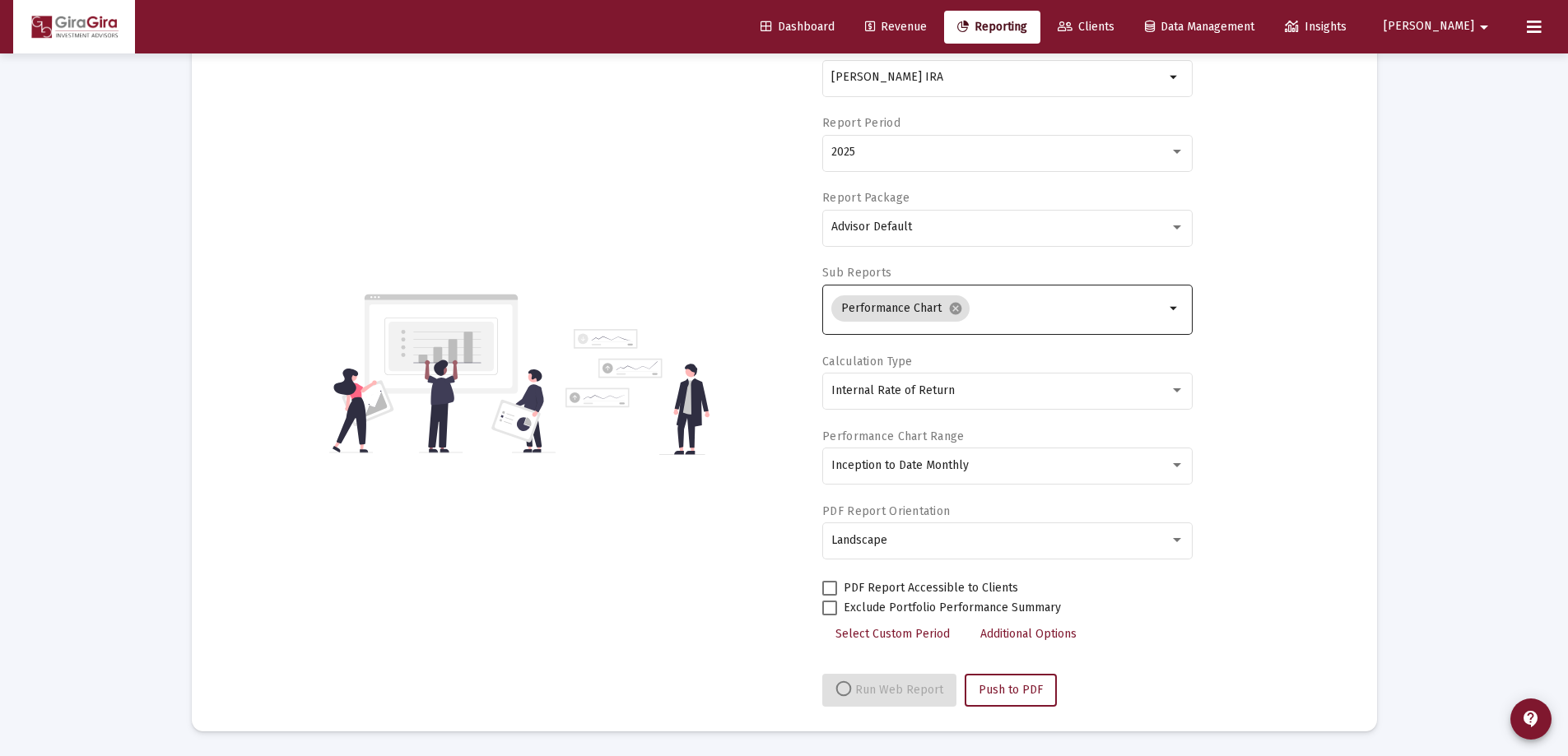
select select "View all"
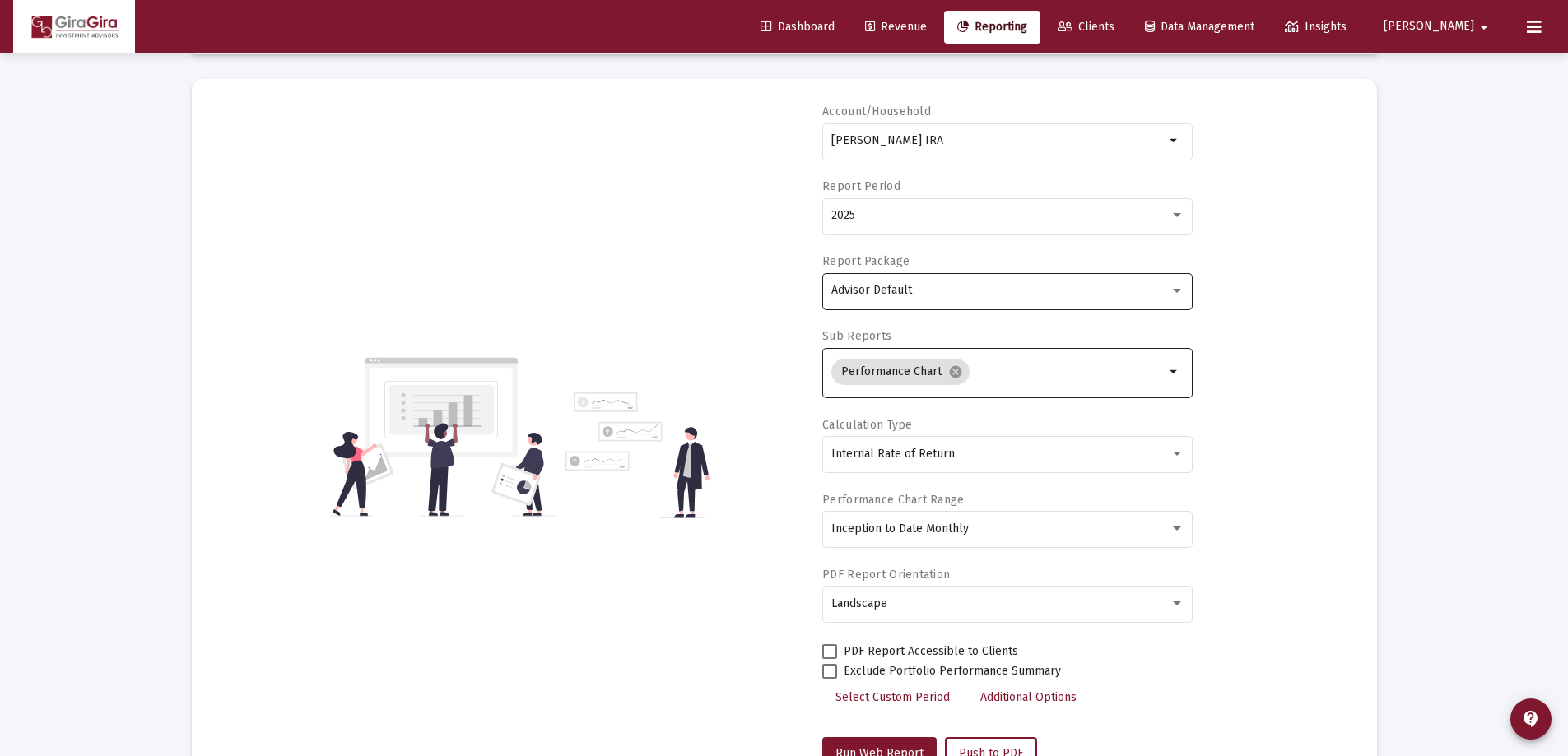
scroll to position [0, 0]
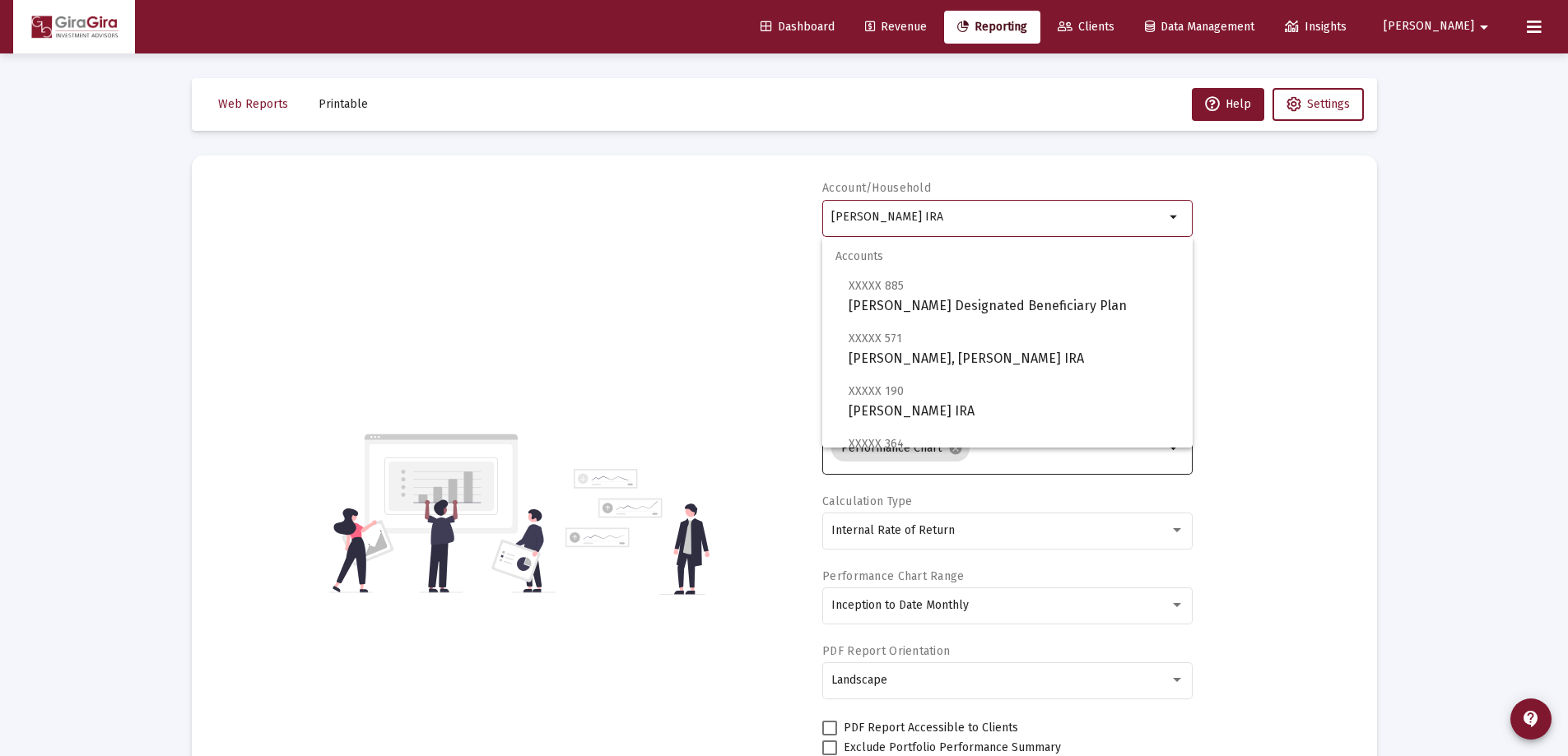
click at [876, 211] on input "[PERSON_NAME] IRA" at bounding box center [998, 217] width 334 height 13
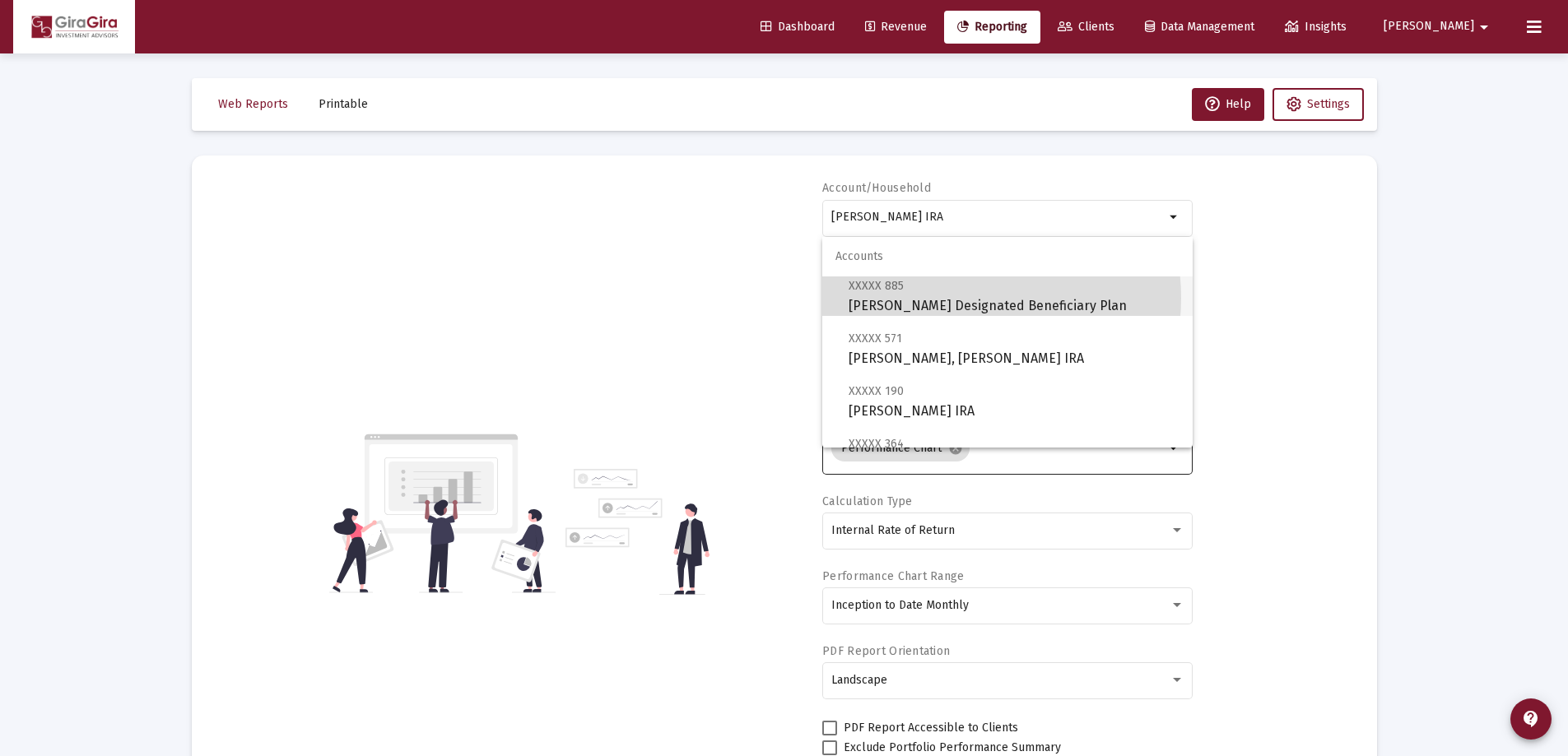
click at [947, 298] on span "XXXXX 885 [PERSON_NAME] Designated Beneficiary Plan" at bounding box center [1014, 295] width 331 height 40
type input "[PERSON_NAME] Designated Beneficiary Plan"
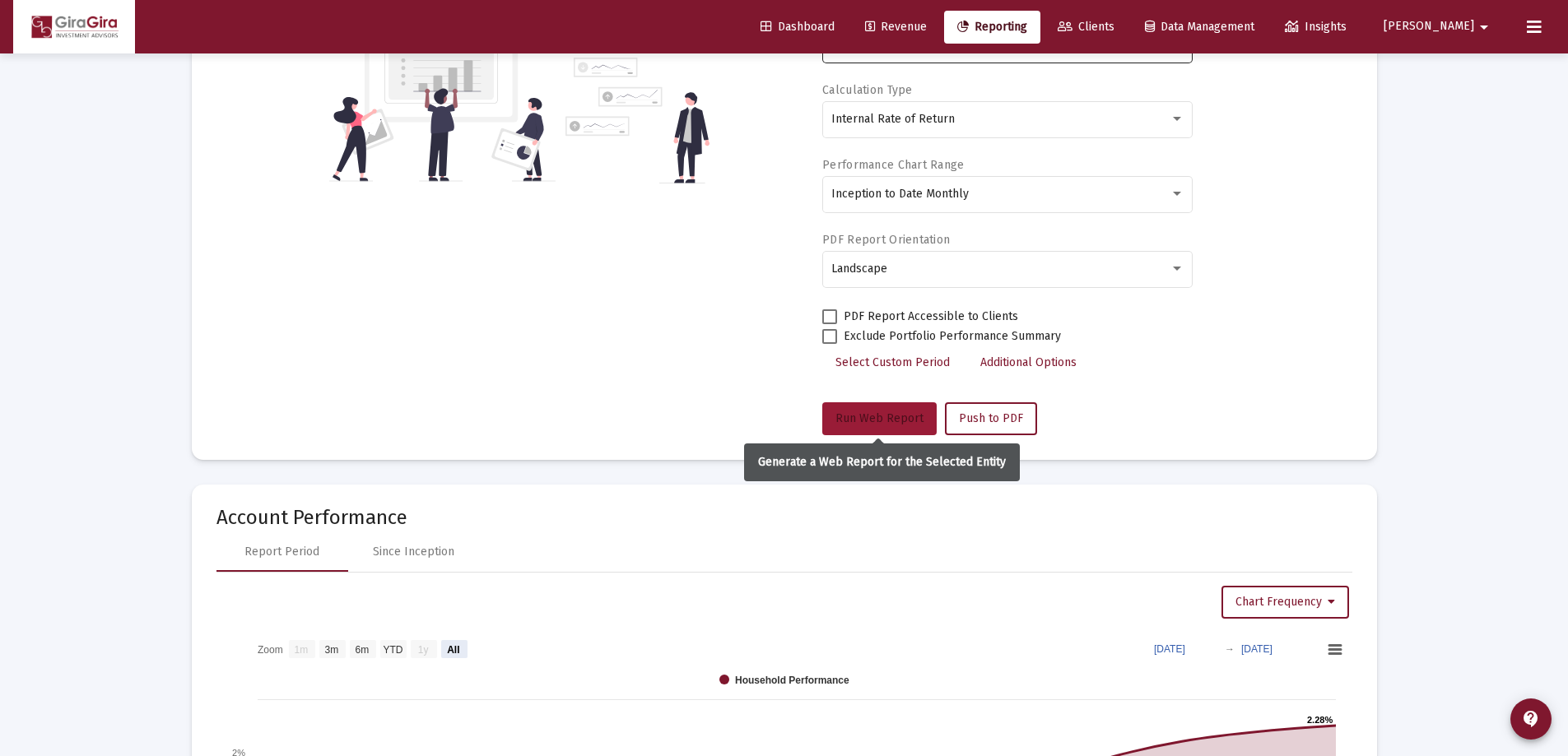
click at [917, 414] on span "Run Web Report" at bounding box center [880, 418] width 88 height 14
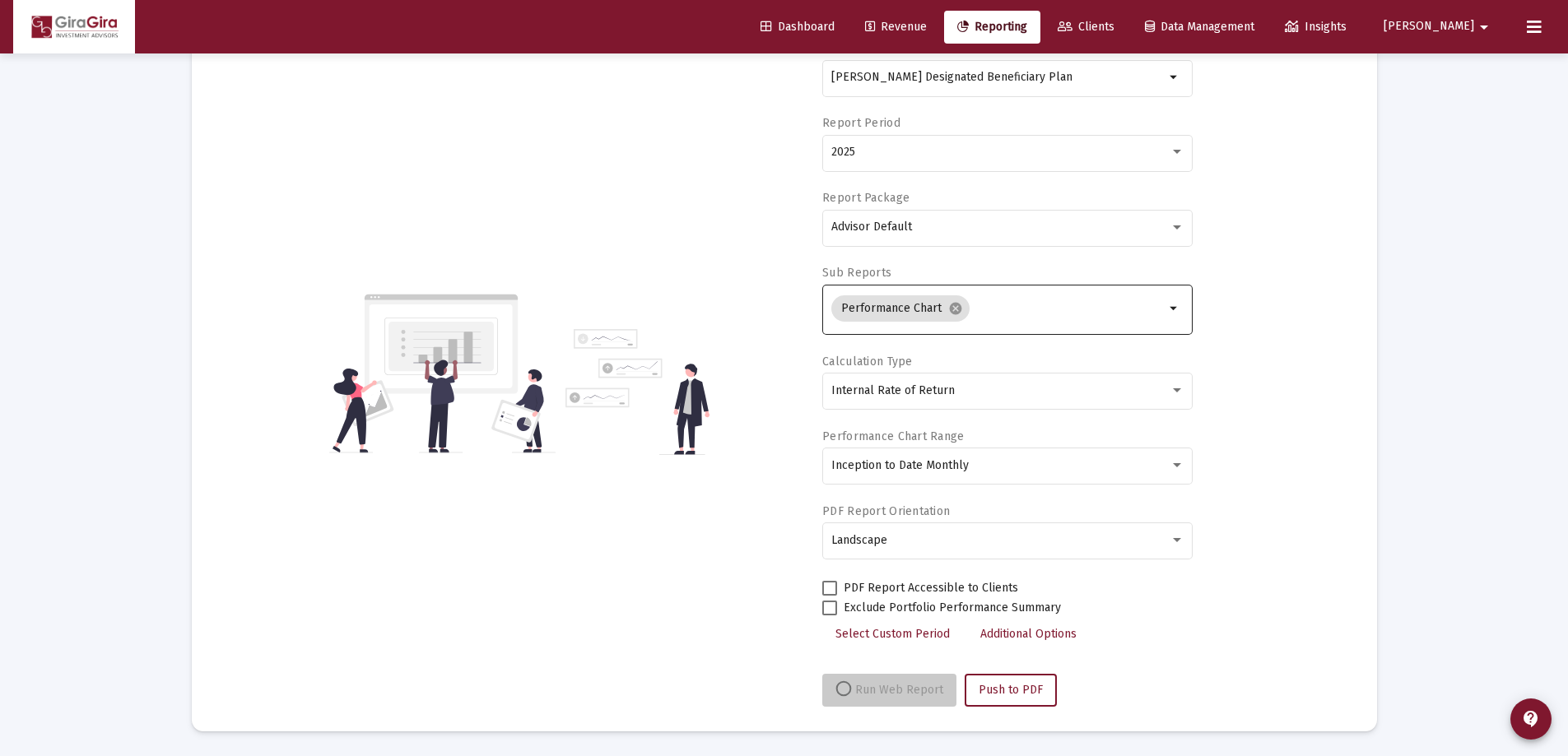
scroll to position [140, 0]
select select "View all"
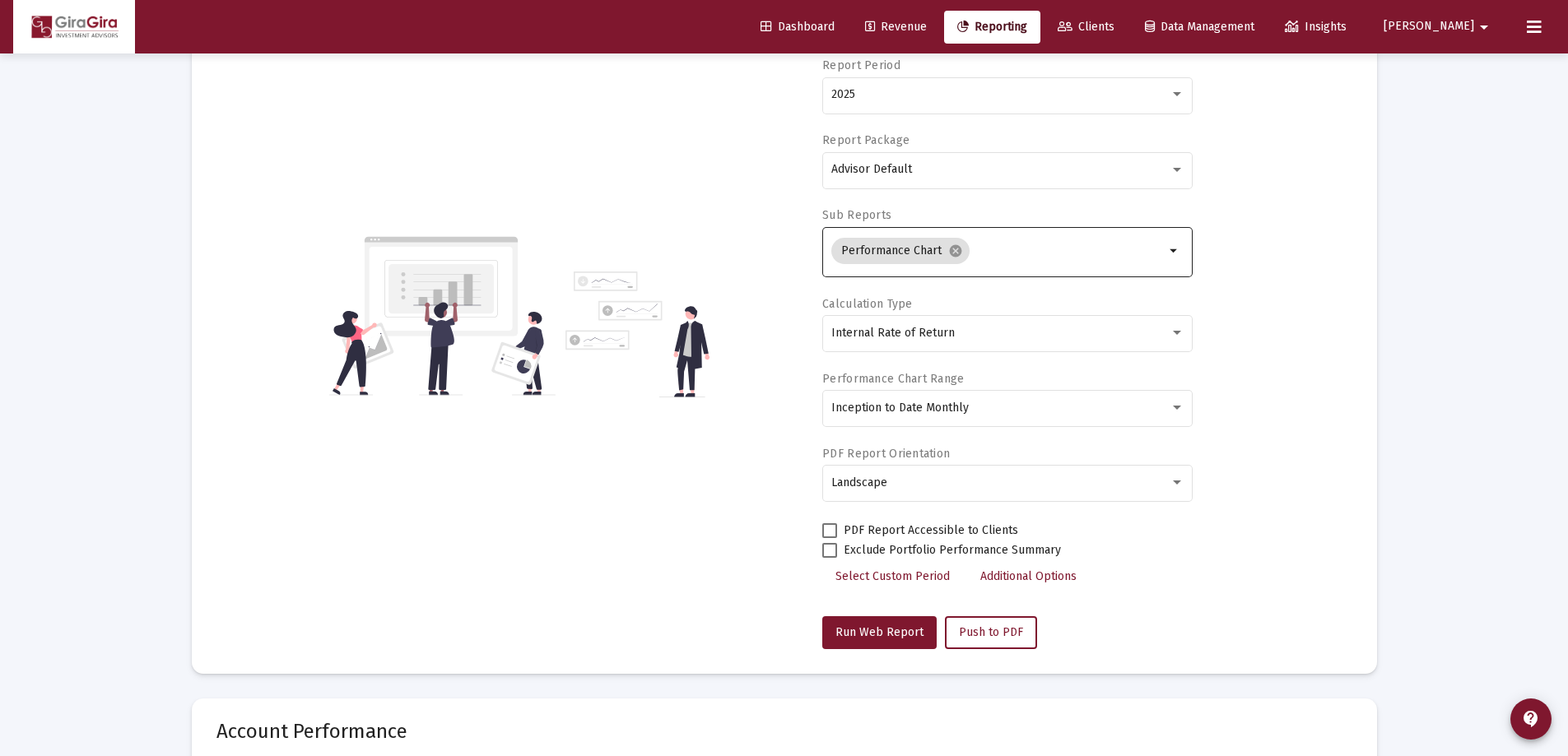
scroll to position [0, 0]
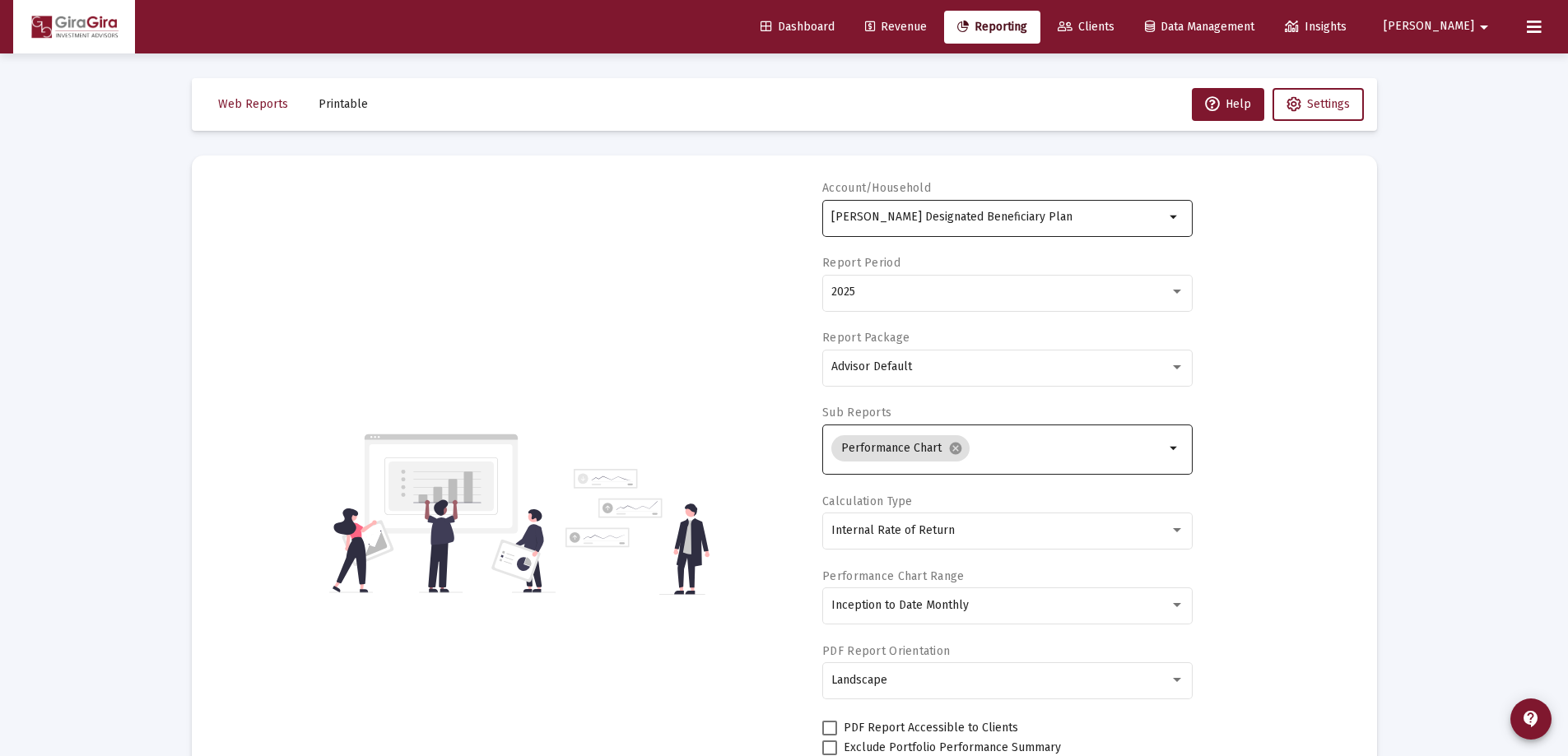
click at [881, 203] on div "[PERSON_NAME] Designated Beneficiary Plan" at bounding box center [998, 216] width 334 height 40
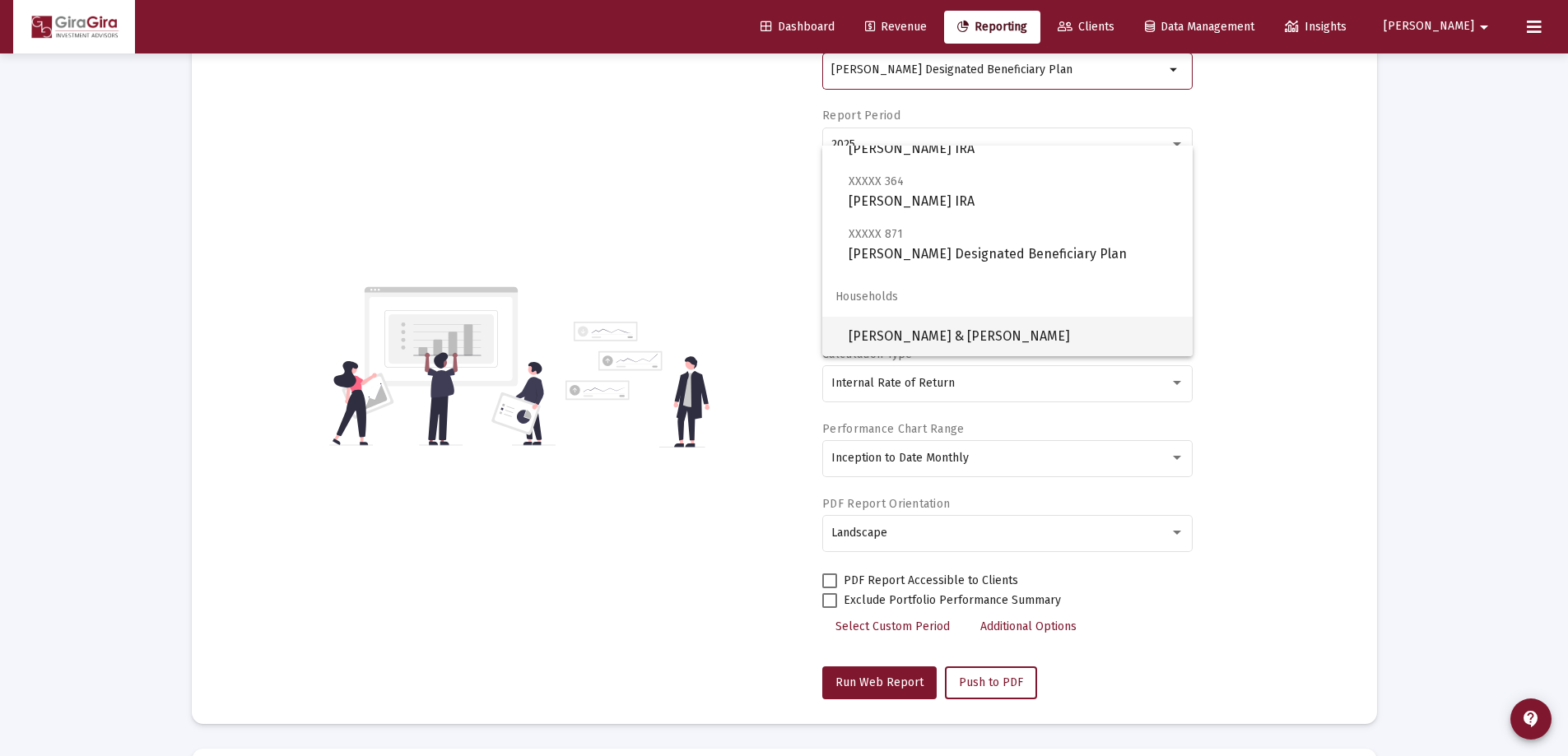
scroll to position [164, 0]
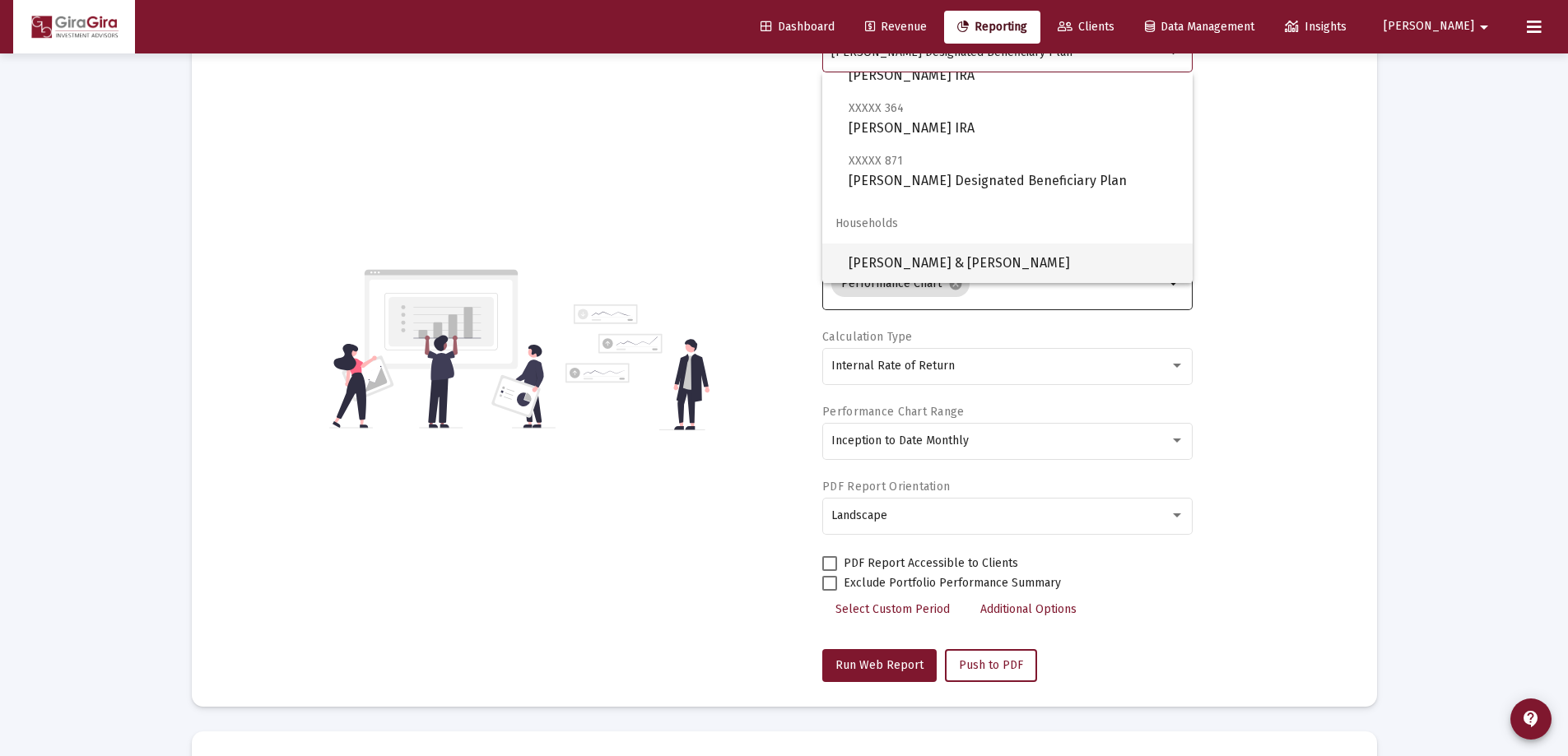
click at [994, 257] on span "[PERSON_NAME] & [PERSON_NAME]" at bounding box center [1014, 264] width 331 height 39
type input "[PERSON_NAME] & [PERSON_NAME]"
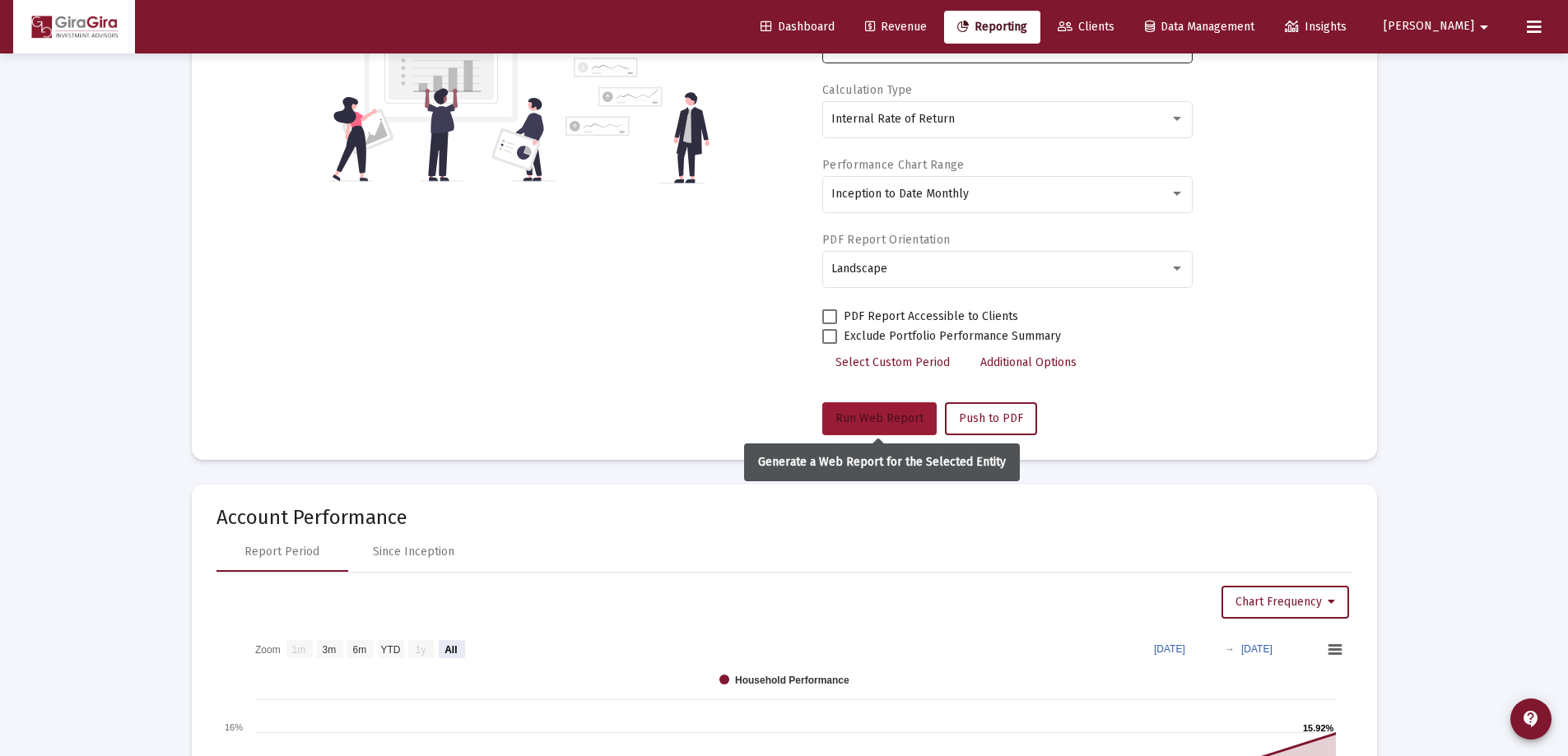
click at [893, 417] on span "Run Web Report" at bounding box center [880, 418] width 88 height 14
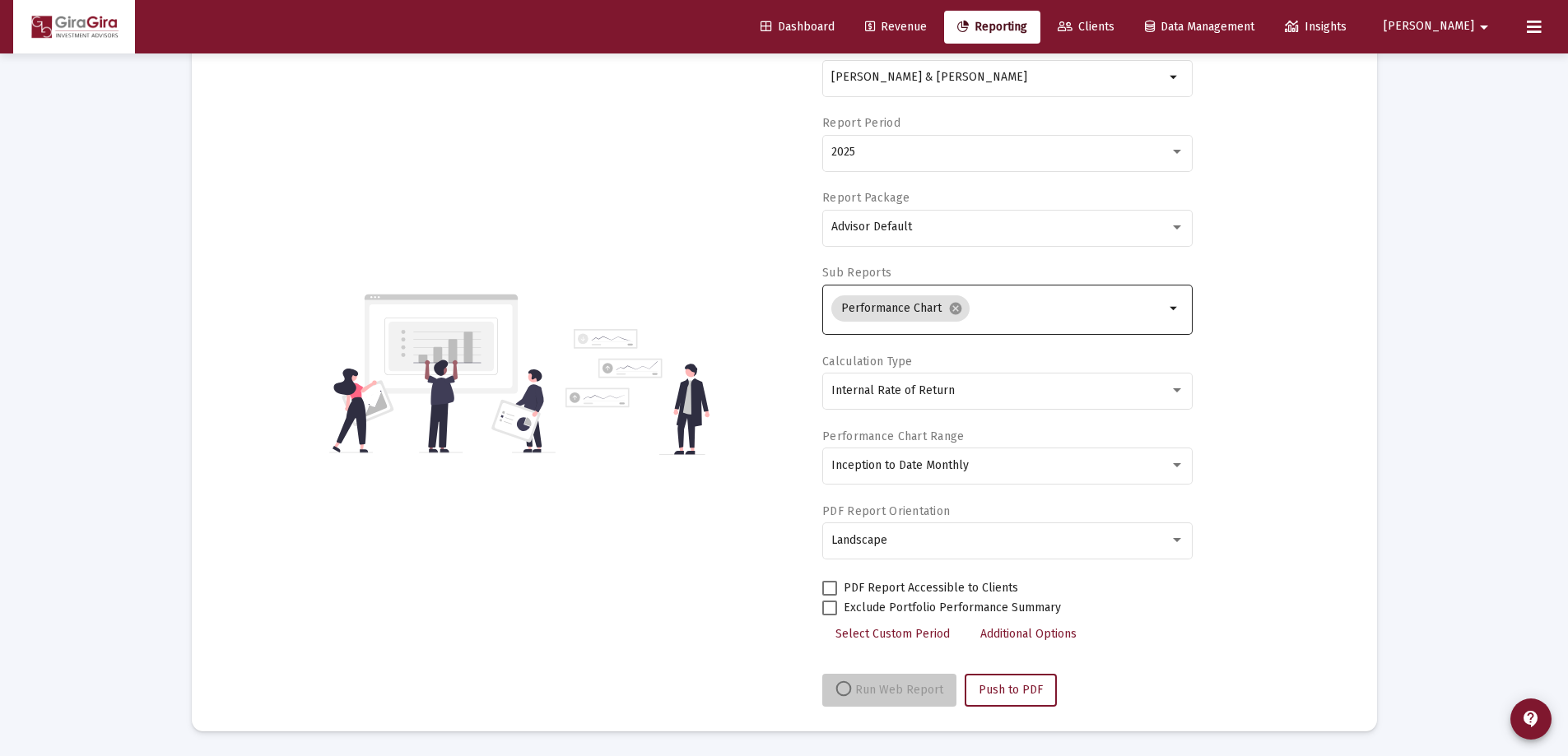
scroll to position [140, 0]
select select "View all"
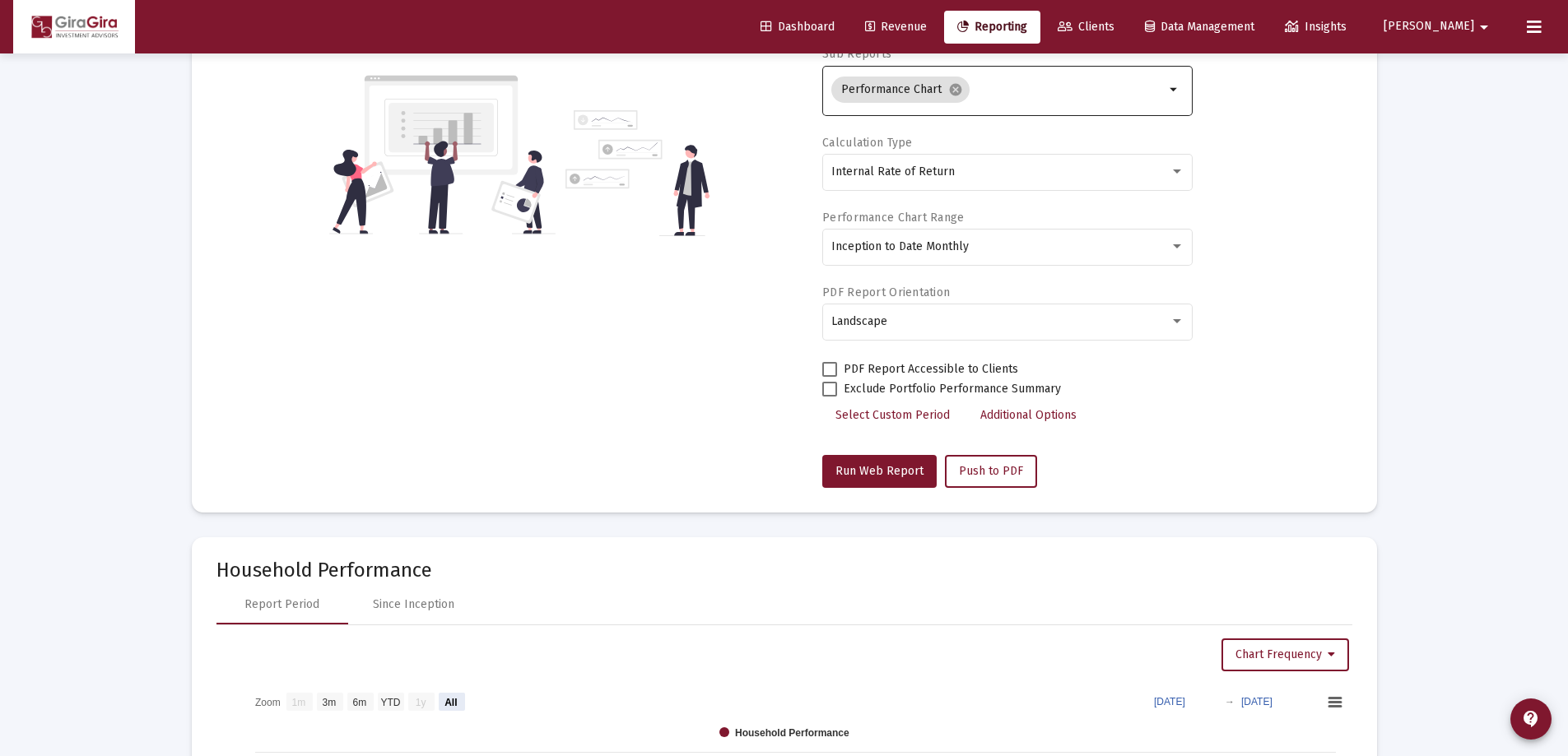
scroll to position [658, 0]
